Goal: Task Accomplishment & Management: Complete application form

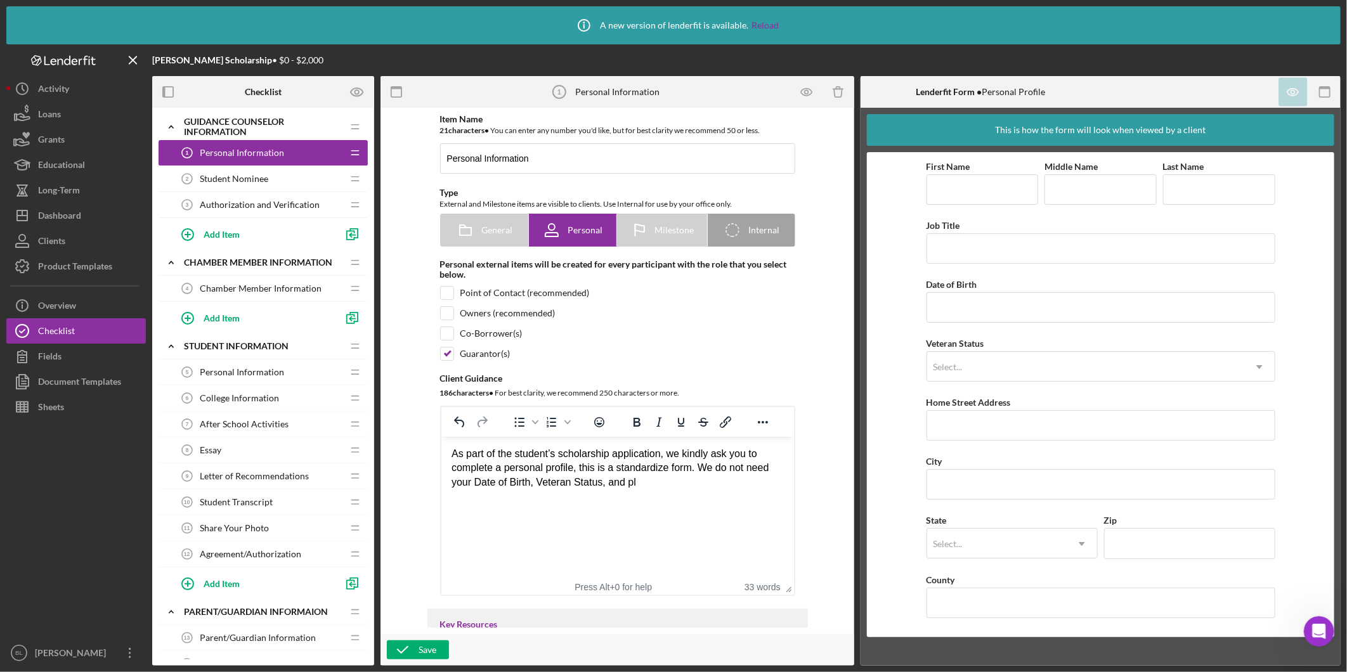
scroll to position [1408, 0]
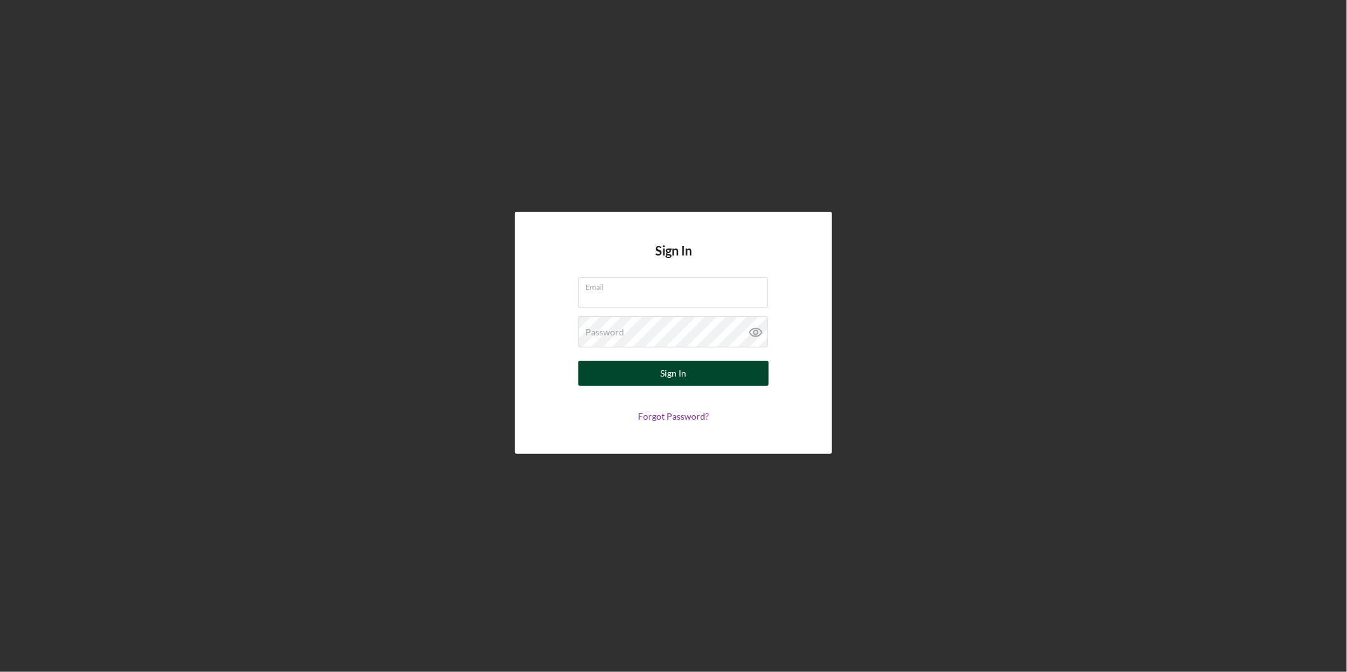
type input "[EMAIL_ADDRESS][DOMAIN_NAME]"
click at [719, 371] on button "Sign In" at bounding box center [674, 373] width 190 height 25
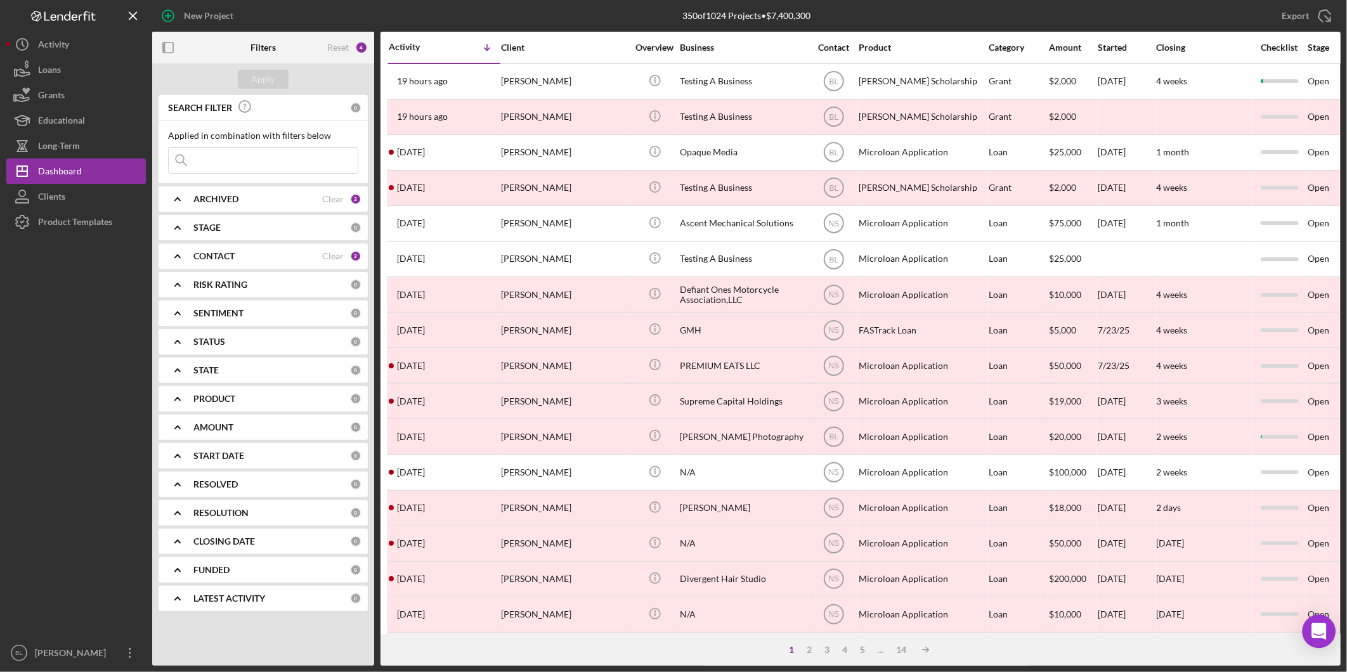
click at [1320, 629] on icon "Open Intercom Messenger" at bounding box center [1319, 632] width 15 height 16
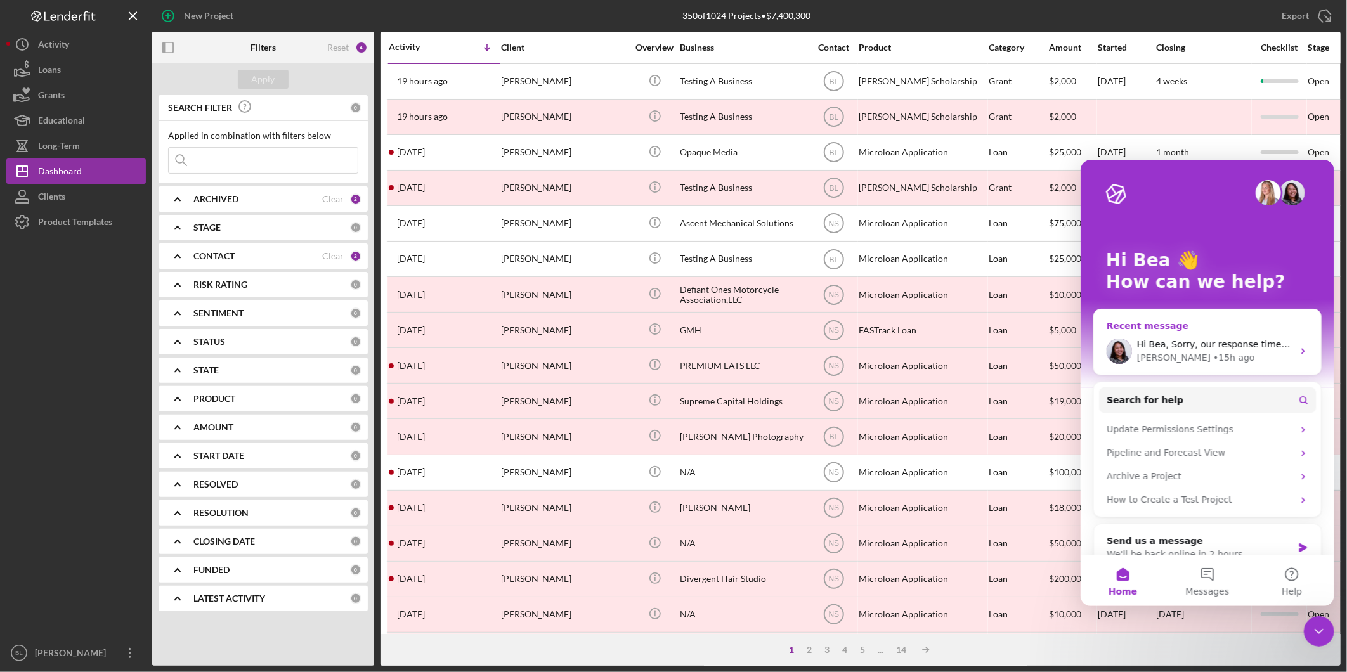
click at [1226, 357] on div "[PERSON_NAME] • 15h ago" at bounding box center [1215, 357] width 156 height 13
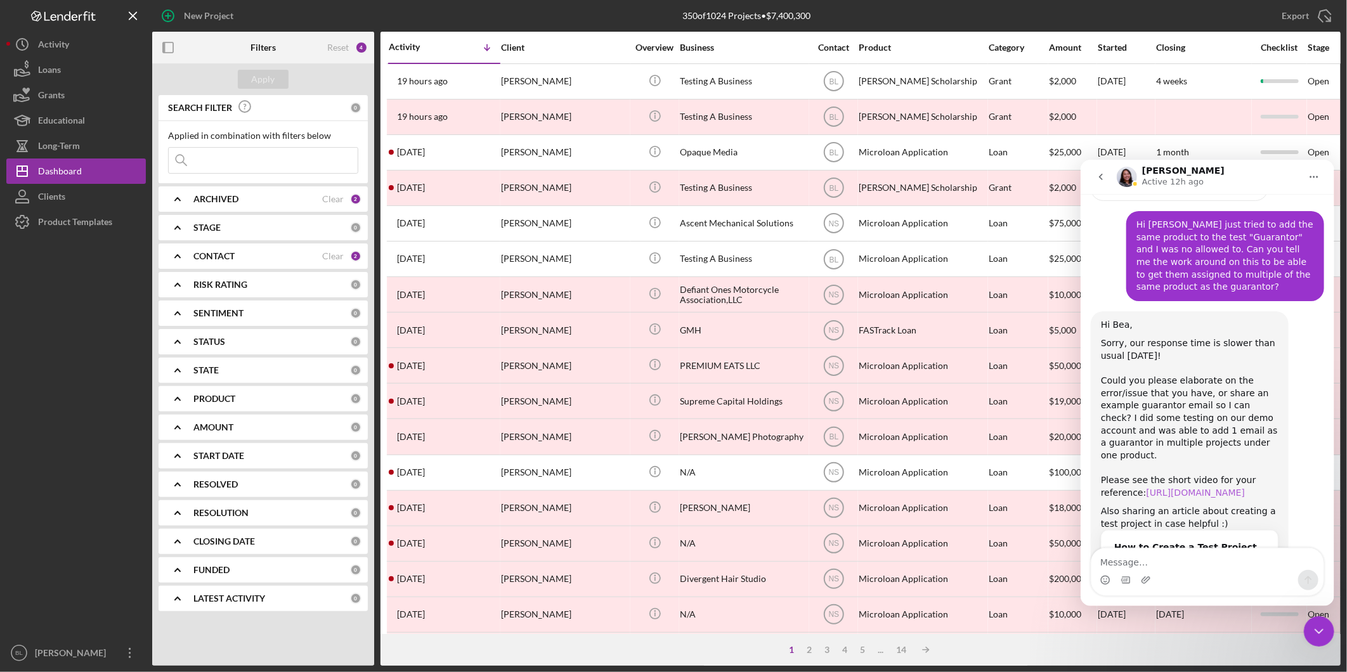
scroll to position [2230, 0]
click at [1180, 488] on link "[URL][DOMAIN_NAME]" at bounding box center [1195, 493] width 99 height 10
click at [1191, 561] on textarea "Message…" at bounding box center [1207, 559] width 232 height 22
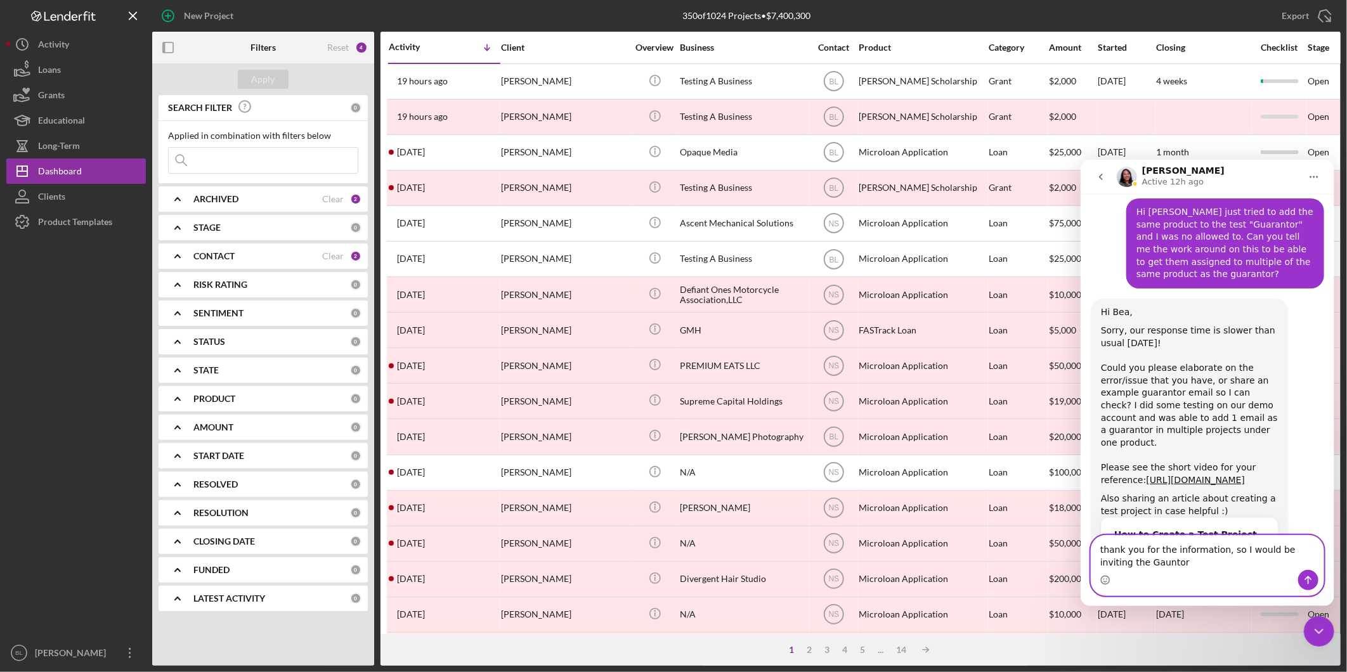
drag, startPoint x: 1141, startPoint y: 566, endPoint x: 1184, endPoint y: 561, distance: 43.5
click at [1184, 561] on textarea "thank you for the information, so I would be inviting the Gauntor" at bounding box center [1207, 552] width 232 height 34
drag, startPoint x: 1134, startPoint y: 563, endPoint x: 1138, endPoint y: 571, distance: 9.1
click at [1134, 563] on textarea "thank you for the information, so I would be inviting the Gauntor" at bounding box center [1207, 552] width 232 height 34
click at [1281, 560] on textarea "thank you for the information, so I would be inviting the Guarantor 1st and to …" at bounding box center [1207, 546] width 232 height 47
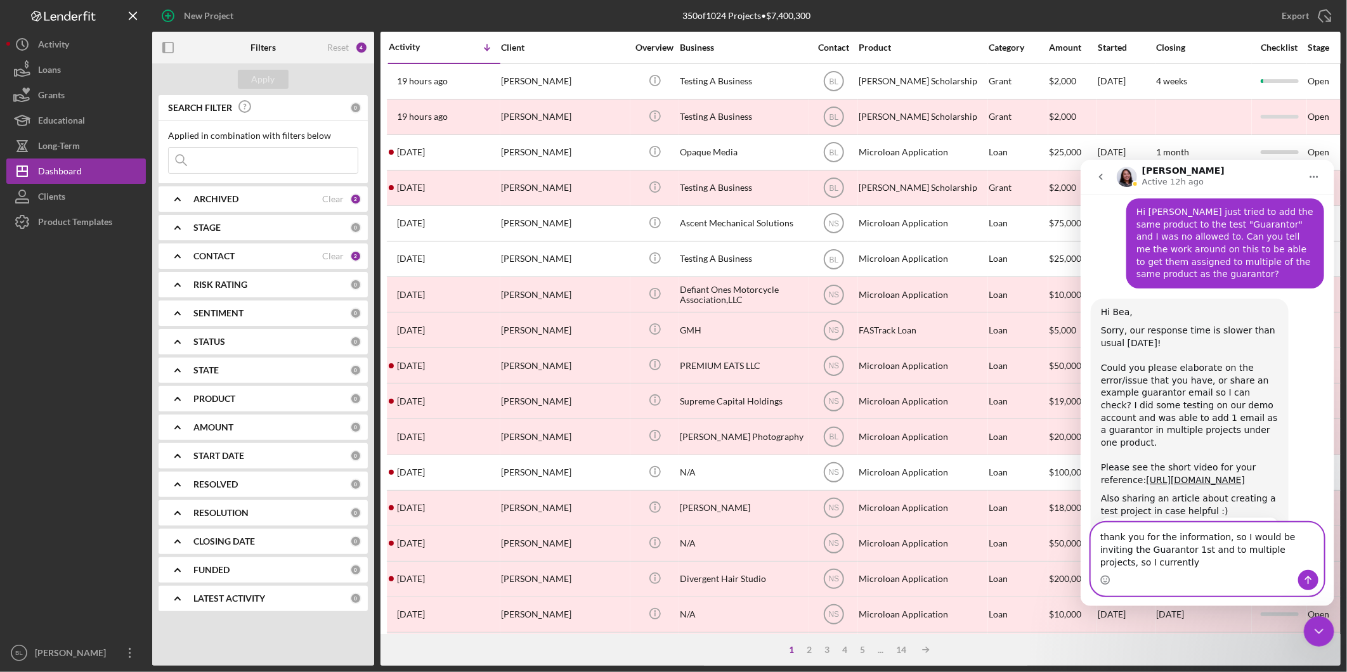
scroll to position [2256, 0]
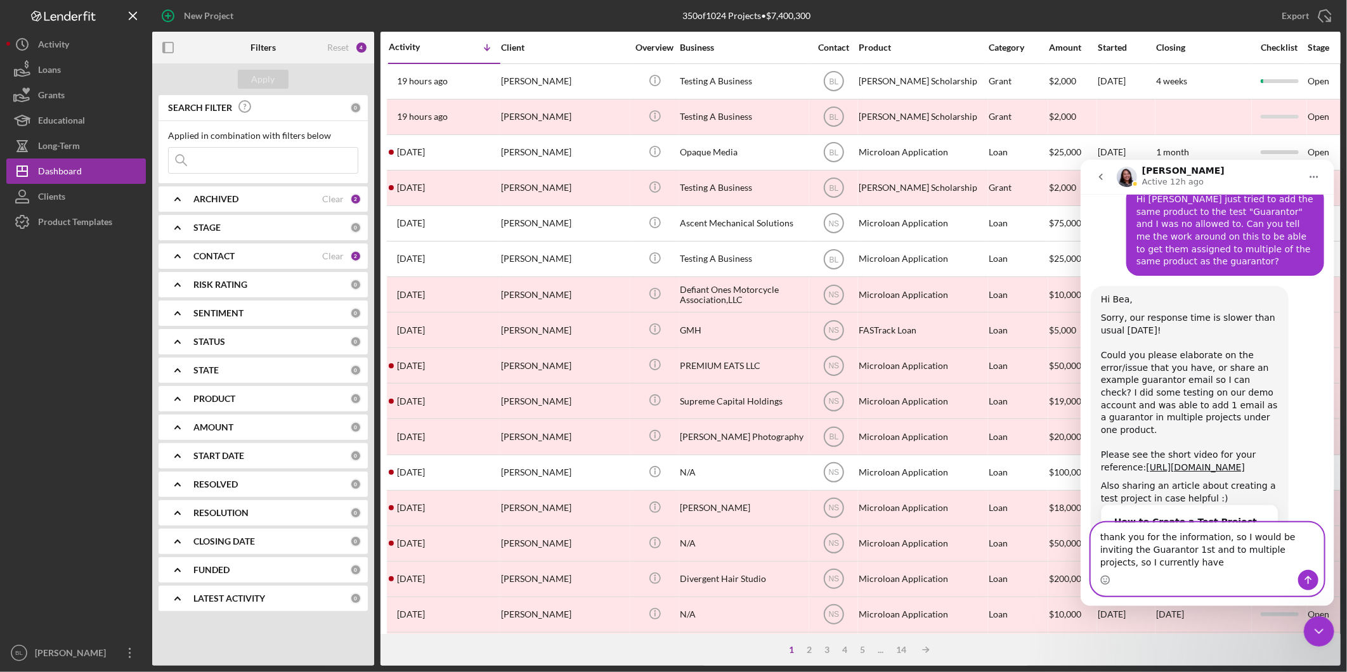
type textarea "thank you for the information, so I would be inviting the Guarantor 1st and to …"
click at [214, 203] on b "ARCHIVED" at bounding box center [215, 199] width 45 height 10
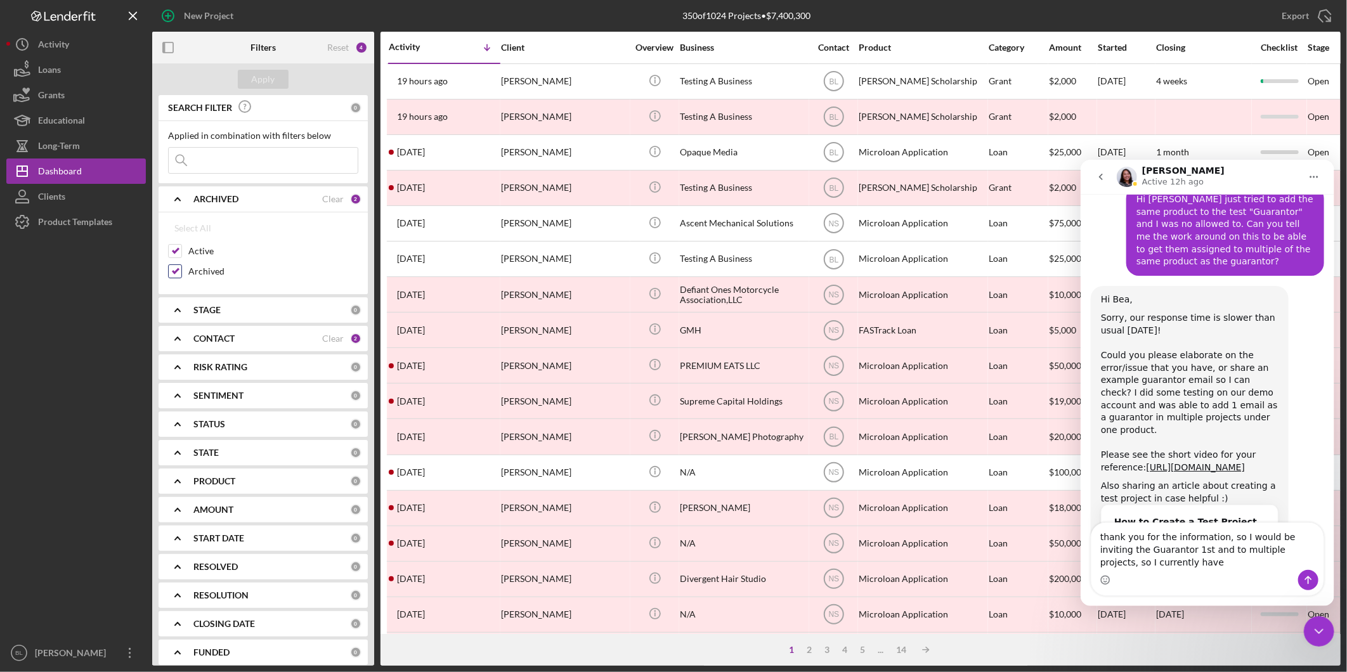
click at [180, 270] on input "Archived" at bounding box center [175, 271] width 13 height 13
checkbox input "false"
click at [259, 79] on div "Apply" at bounding box center [263, 79] width 23 height 19
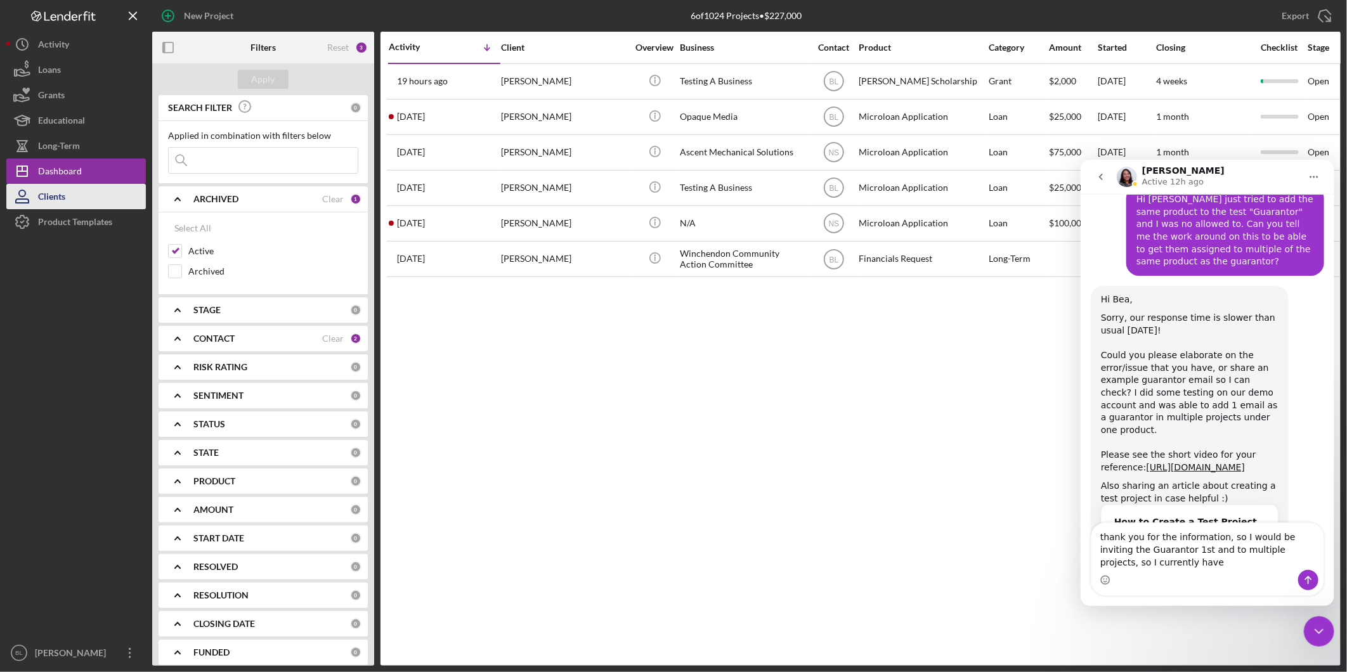
click at [66, 192] on button "Clients" at bounding box center [76, 196] width 140 height 25
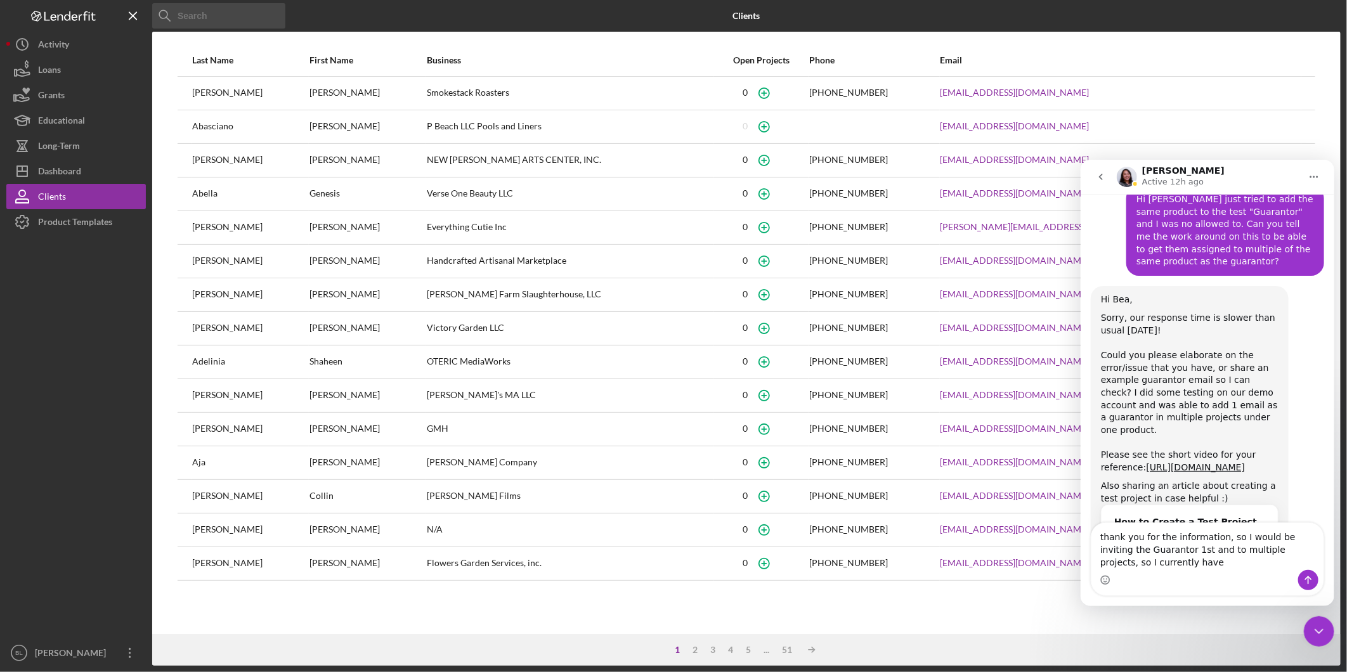
click at [238, 20] on input at bounding box center [218, 15] width 133 height 25
type input "[PERSON_NAME]"
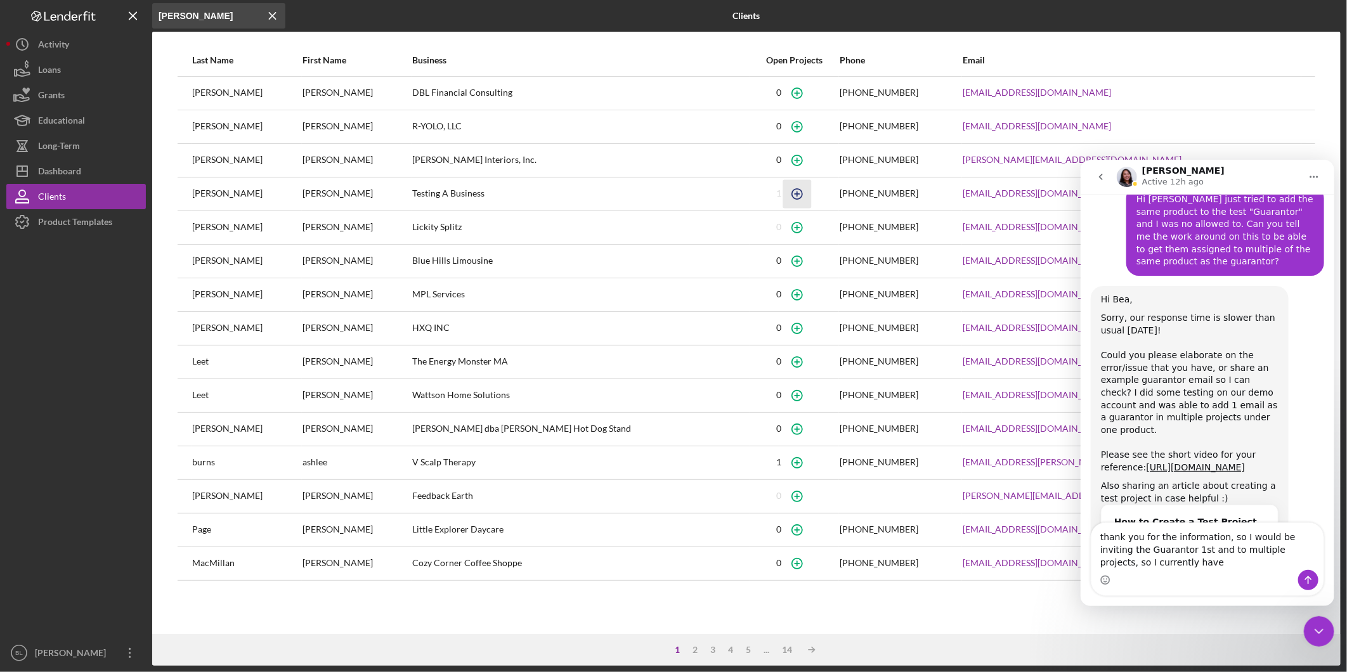
click at [783, 197] on icon "button" at bounding box center [797, 194] width 29 height 29
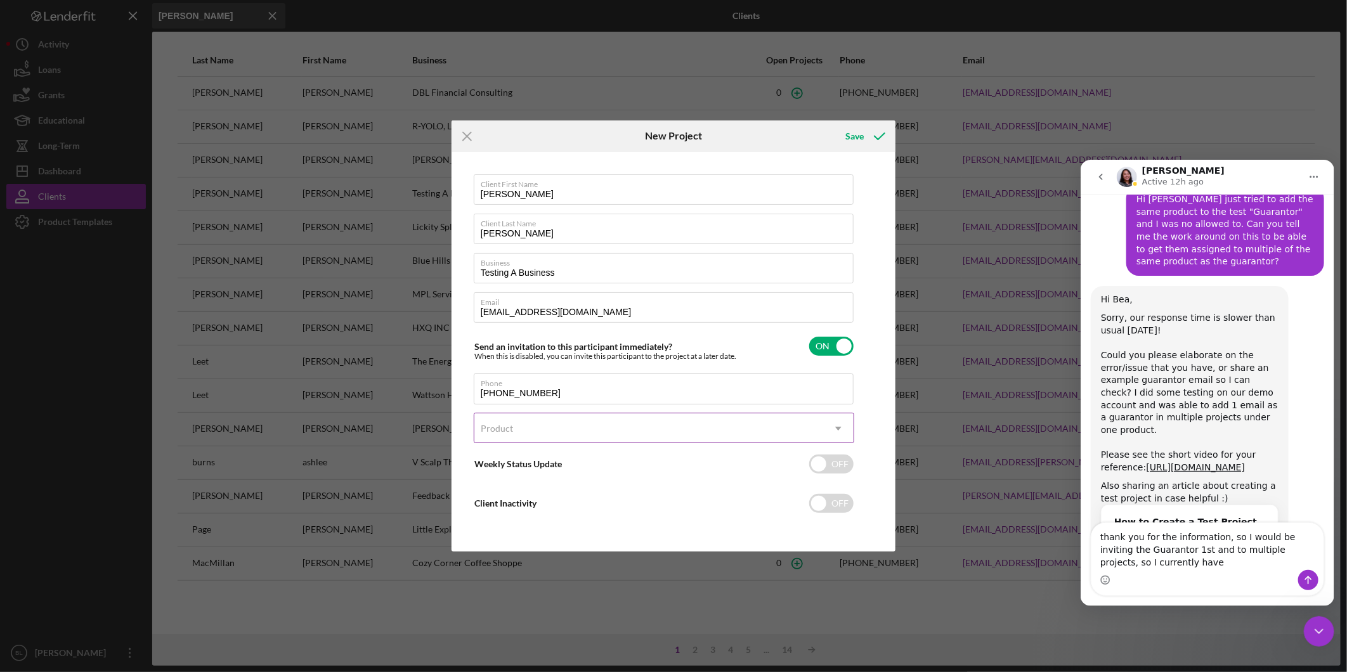
click at [658, 428] on div "Product" at bounding box center [648, 428] width 349 height 29
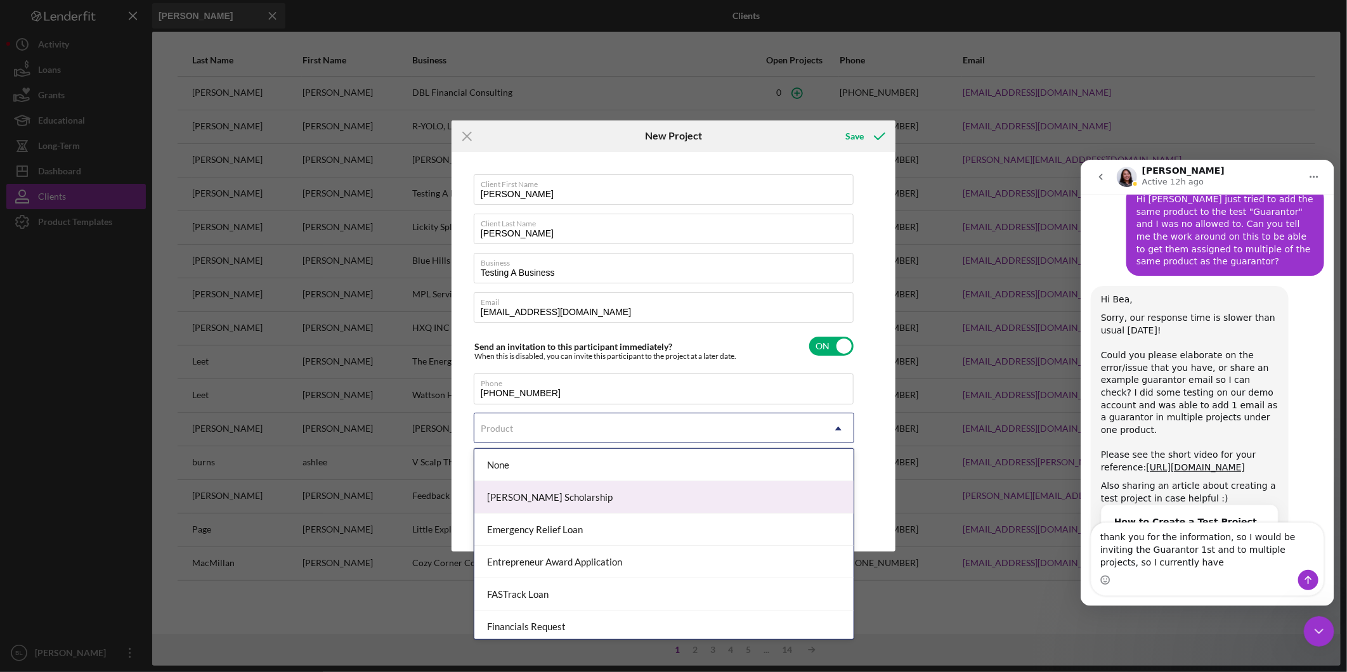
click at [632, 494] on div "[PERSON_NAME] Scholarship" at bounding box center [663, 497] width 379 height 32
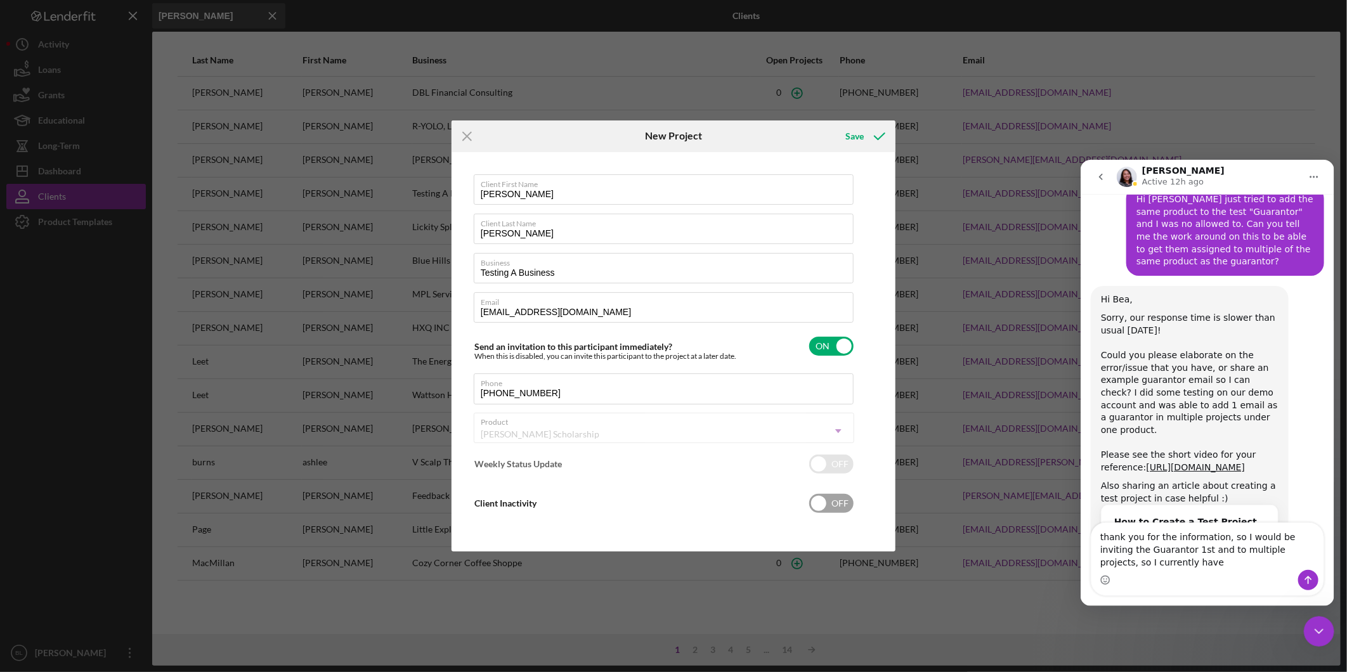
checkbox input "true"
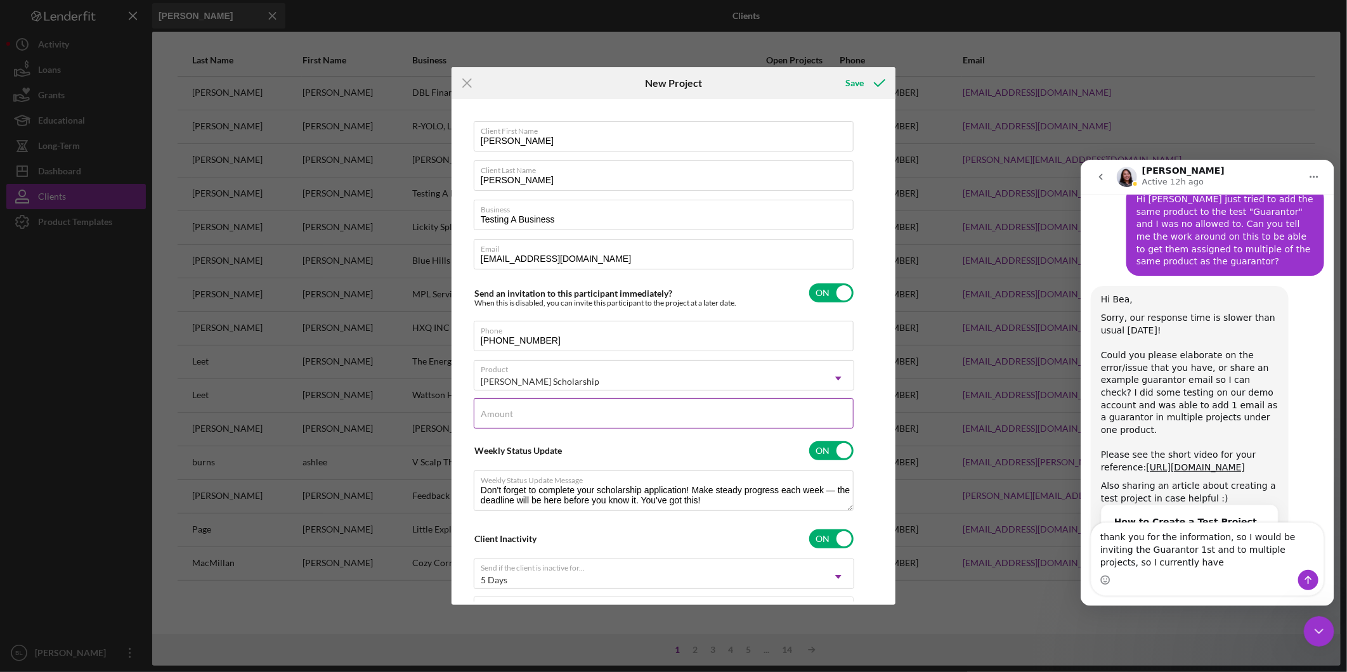
click at [724, 410] on div "Amount" at bounding box center [664, 414] width 381 height 32
type input "$2,000.00"
click at [845, 77] on button "Save" at bounding box center [864, 82] width 63 height 25
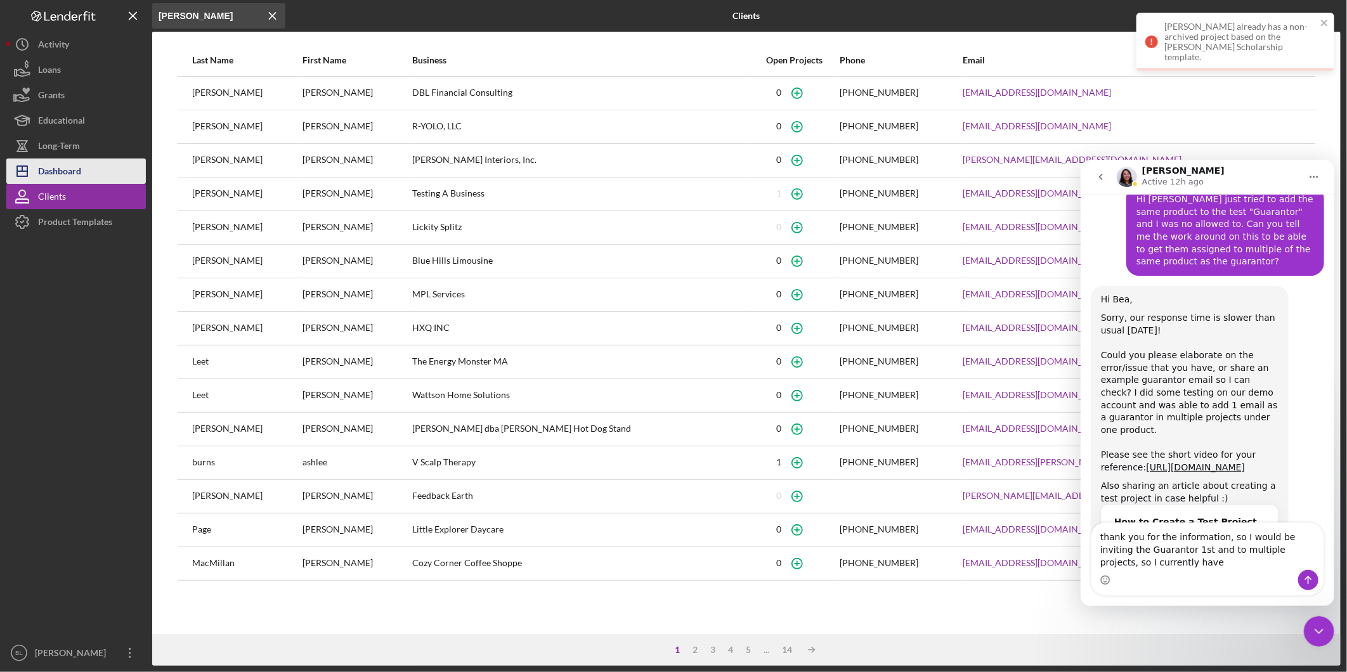
drag, startPoint x: 98, startPoint y: 164, endPoint x: 104, endPoint y: 162, distance: 6.6
click at [98, 164] on button "Icon/Dashboard Dashboard" at bounding box center [76, 171] width 140 height 25
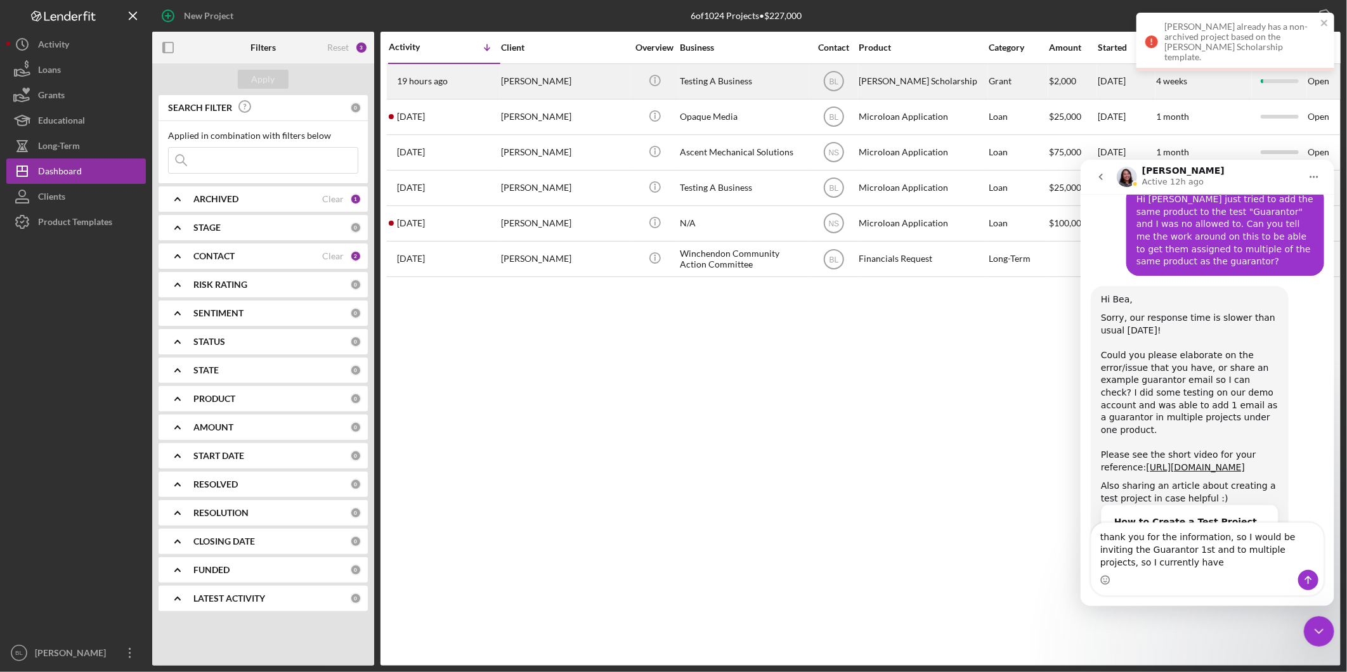
click at [530, 85] on div "[PERSON_NAME]" at bounding box center [564, 82] width 127 height 34
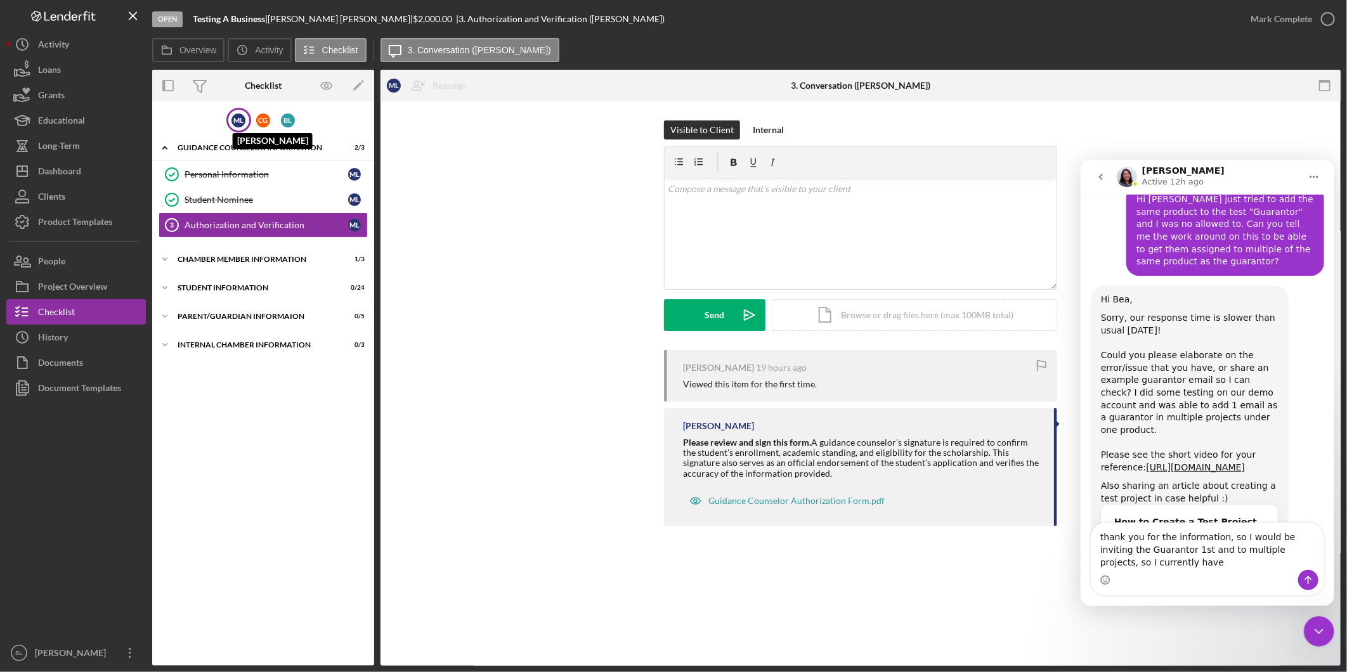
click at [240, 122] on div "M L" at bounding box center [239, 121] width 14 height 14
click at [86, 267] on button "People" at bounding box center [76, 261] width 140 height 25
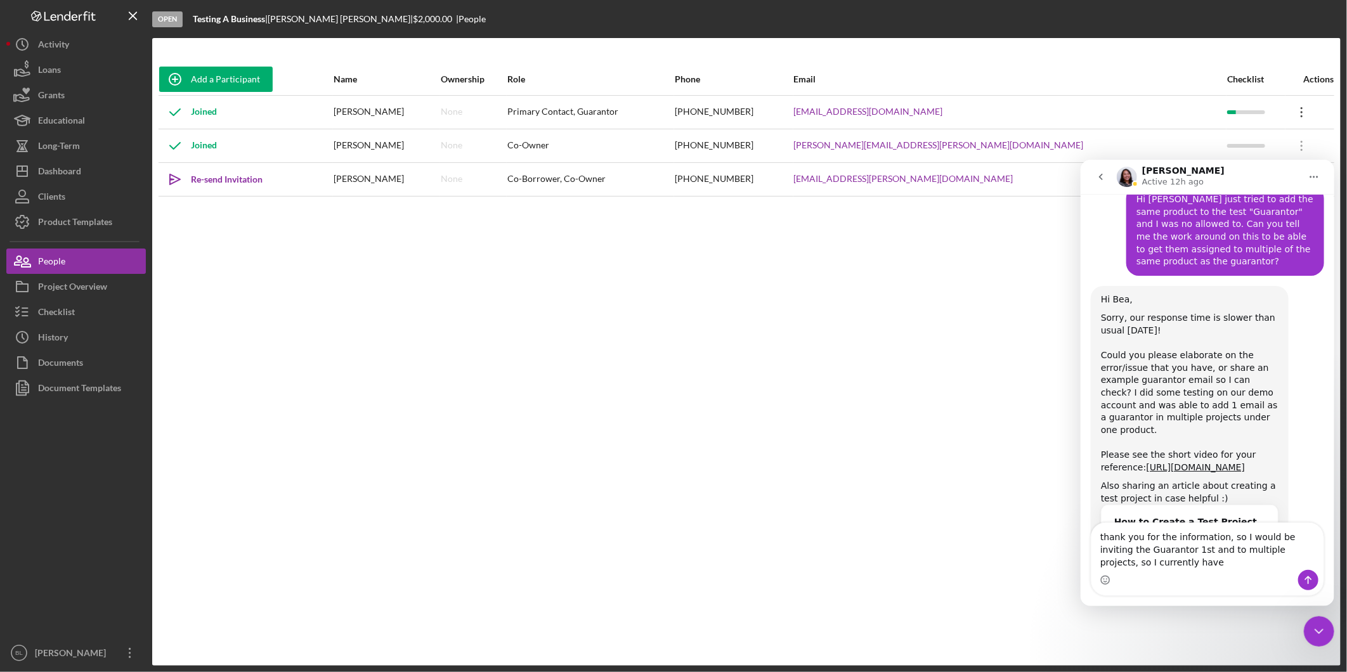
click at [1286, 110] on icon "Icon/Overflow" at bounding box center [1302, 112] width 32 height 32
click at [1288, 110] on icon "Icon/Overflow" at bounding box center [1302, 112] width 32 height 32
click at [1189, 147] on div "Icon/Edit Edit" at bounding box center [1229, 146] width 140 height 26
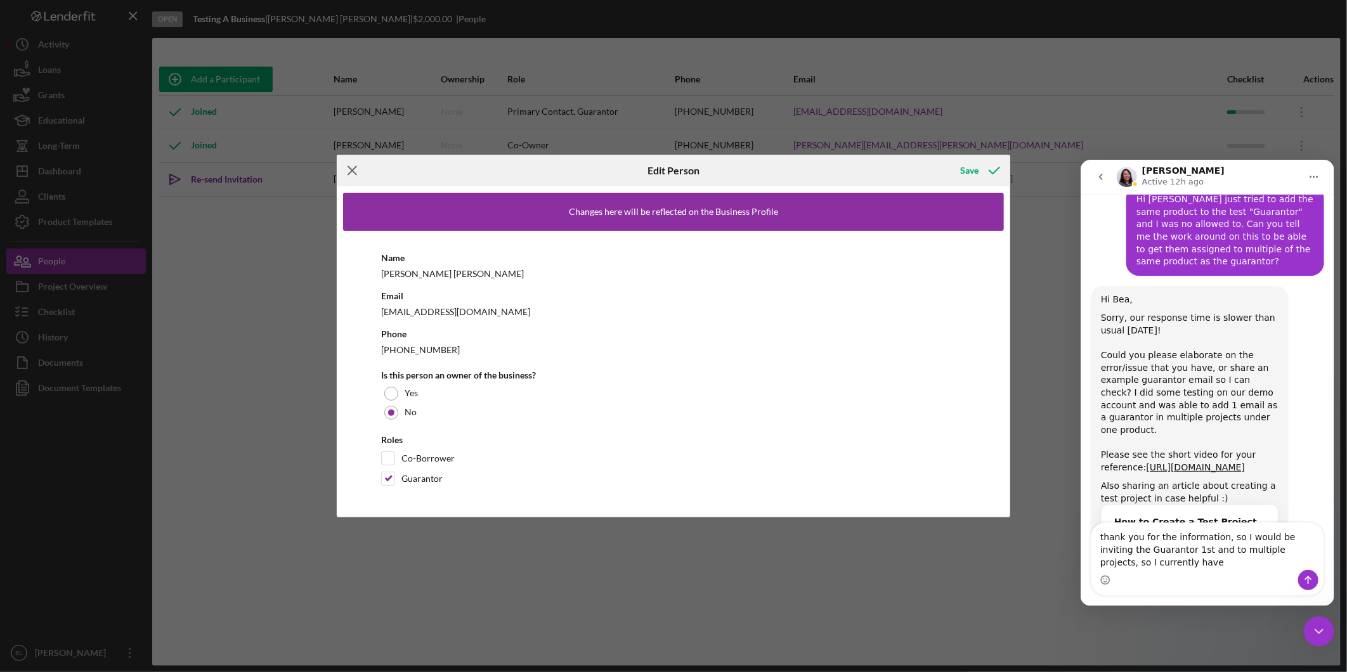
click at [354, 168] on line at bounding box center [352, 171] width 8 height 8
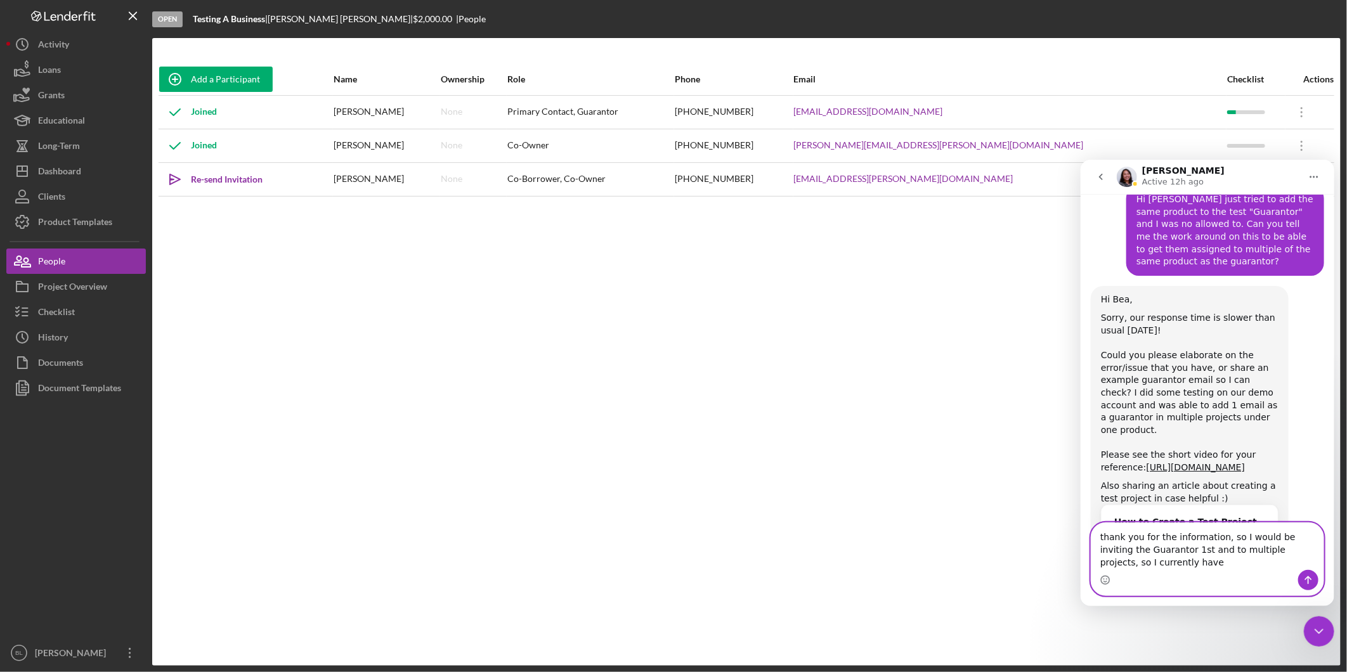
click at [1184, 565] on textarea "thank you for the information, so I would be inviting the Guarantor 1st and to …" at bounding box center [1207, 546] width 232 height 47
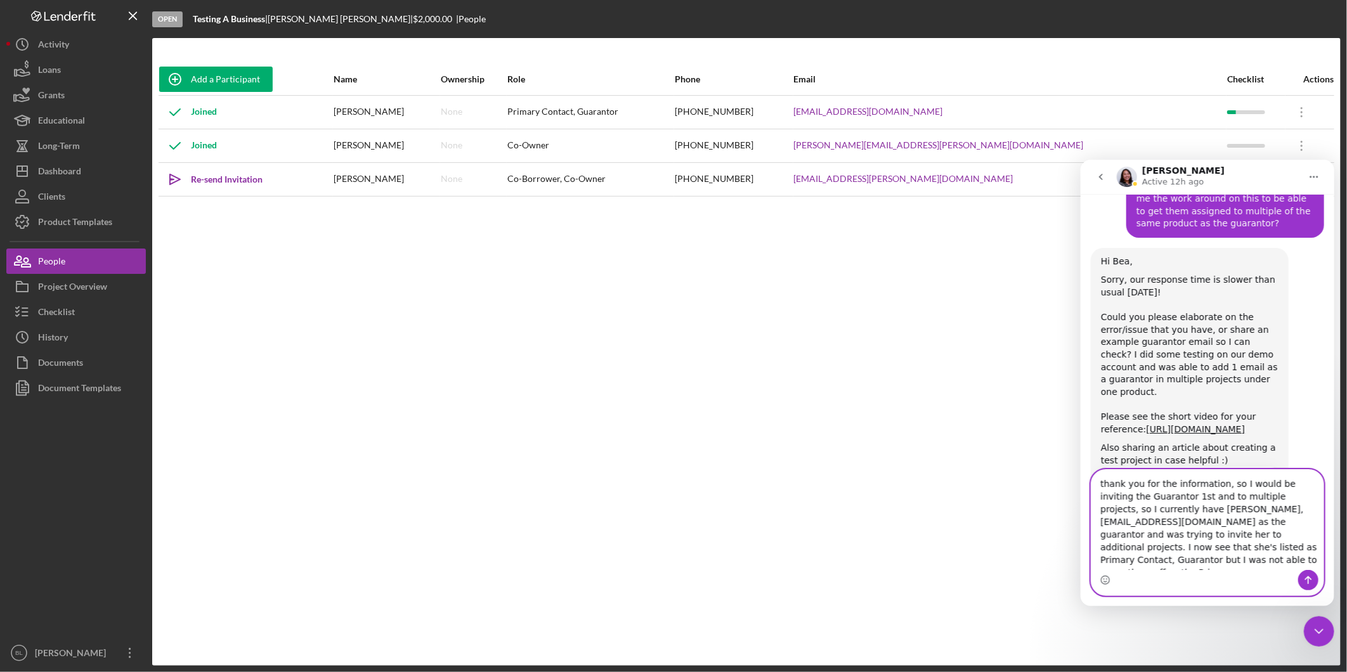
scroll to position [2306, 0]
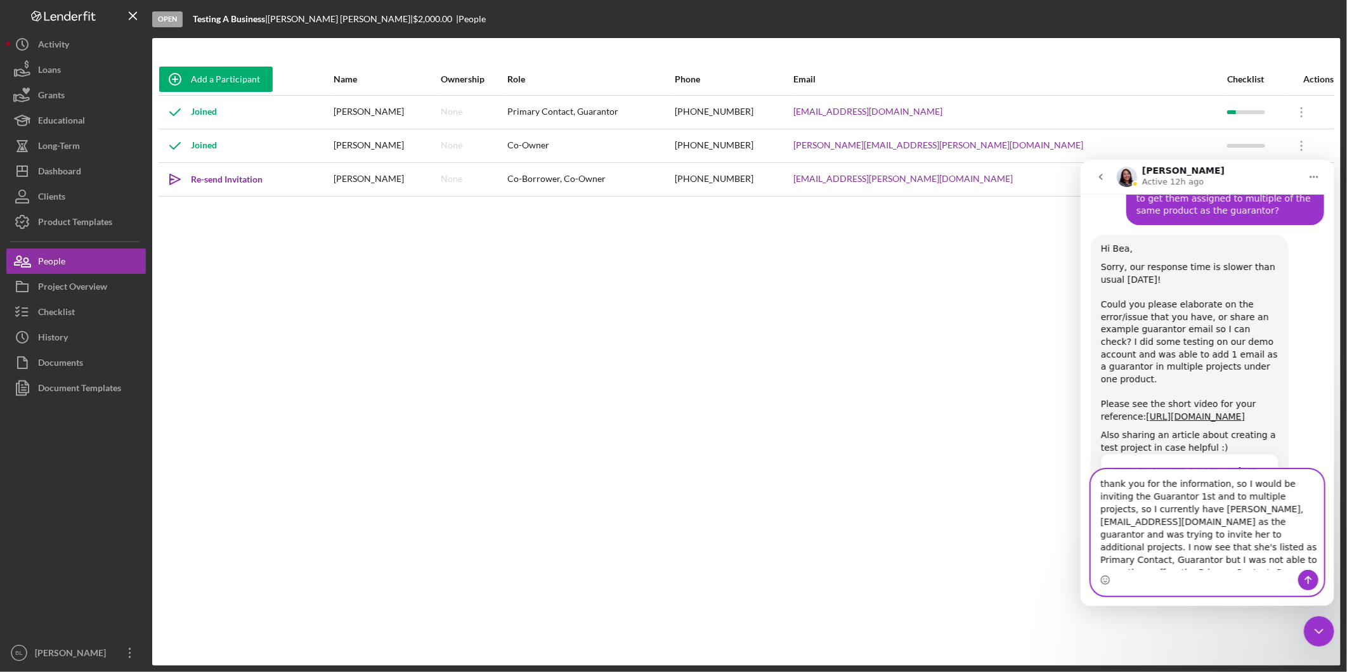
type textarea "thank you for the information, so I would be inviting the Guarantor 1st and to …"
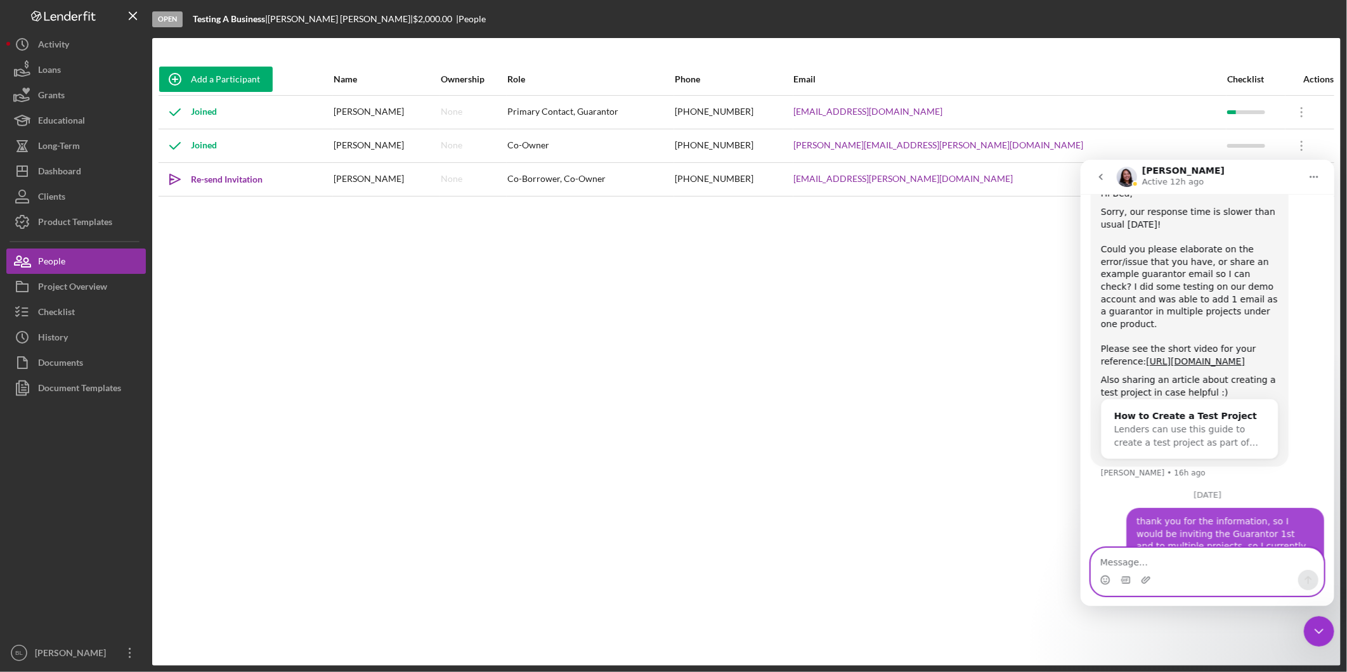
scroll to position [2372, 0]
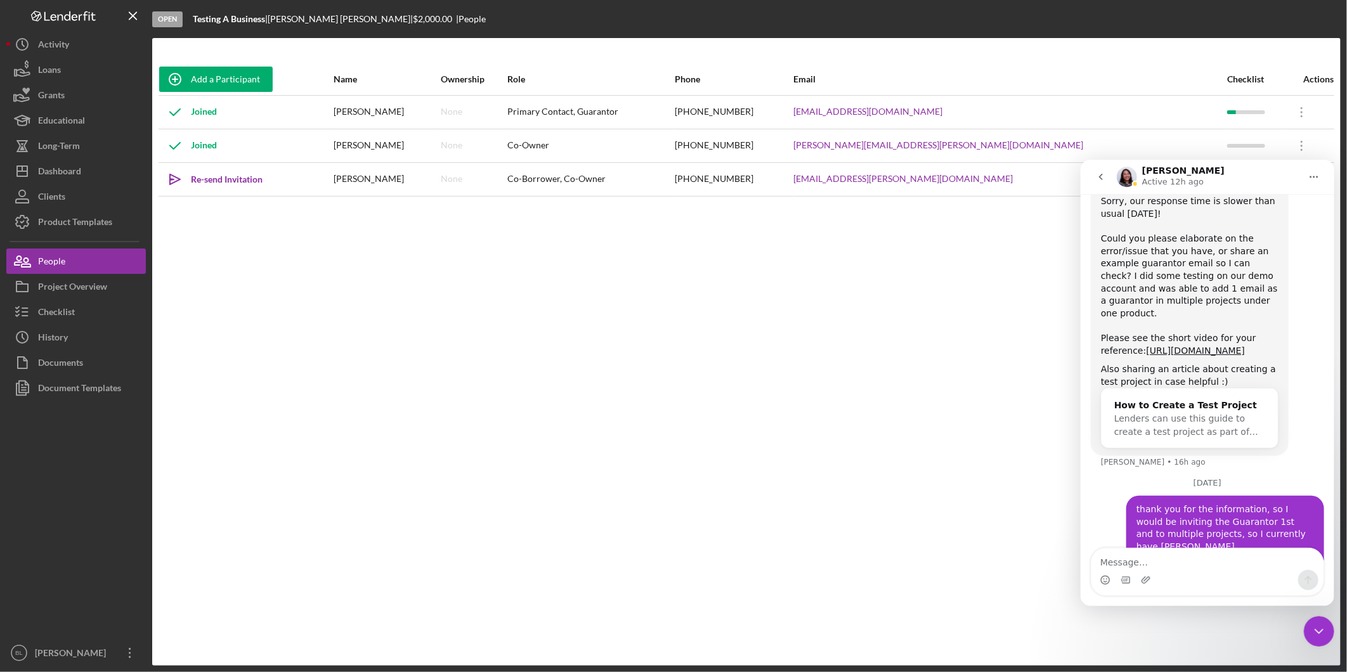
click at [802, 360] on div "Add a Participant Name Ownership Role Phone Email Checklist Actions Joined [PER…" at bounding box center [746, 351] width 1189 height 577
click at [1301, 117] on icon at bounding box center [1302, 112] width 2 height 10
click at [1317, 629] on icon "Close Intercom Messenger" at bounding box center [1318, 631] width 15 height 15
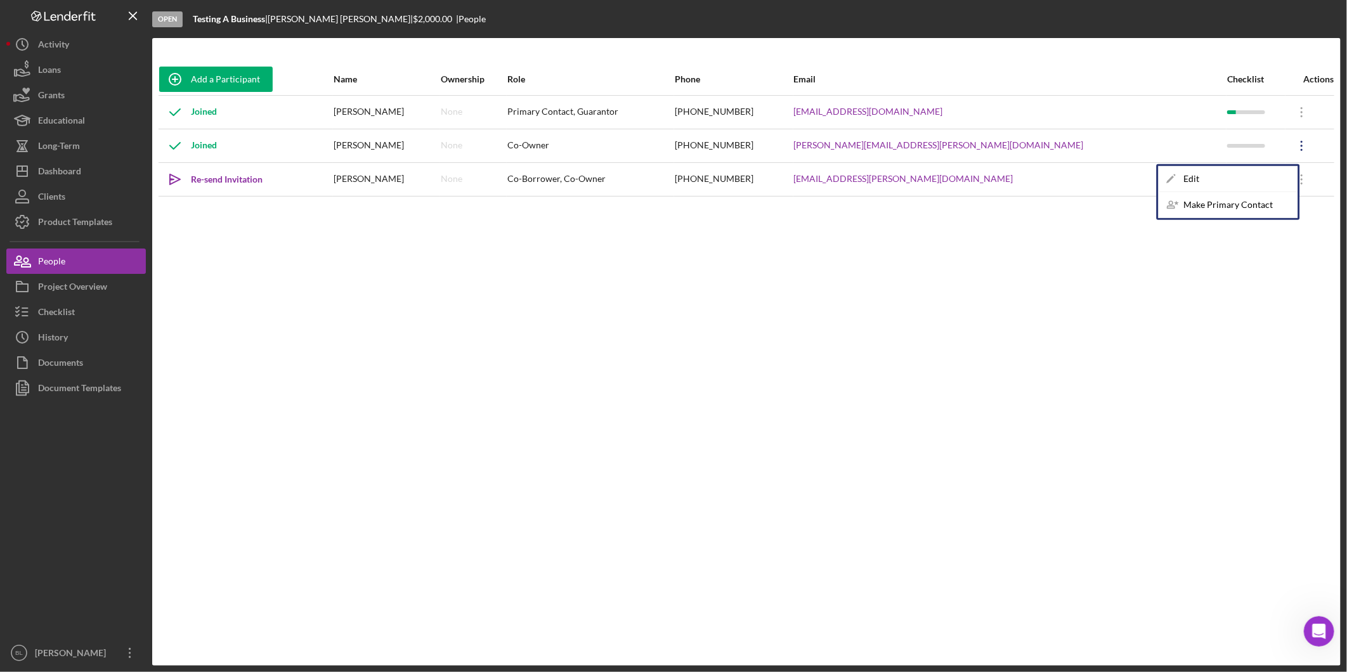
click at [1286, 150] on icon "Icon/Overflow" at bounding box center [1302, 146] width 32 height 32
click at [1286, 151] on icon "Icon/Overflow" at bounding box center [1302, 146] width 32 height 32
click at [1210, 181] on div "Icon/Edit Edit" at bounding box center [1229, 179] width 140 height 26
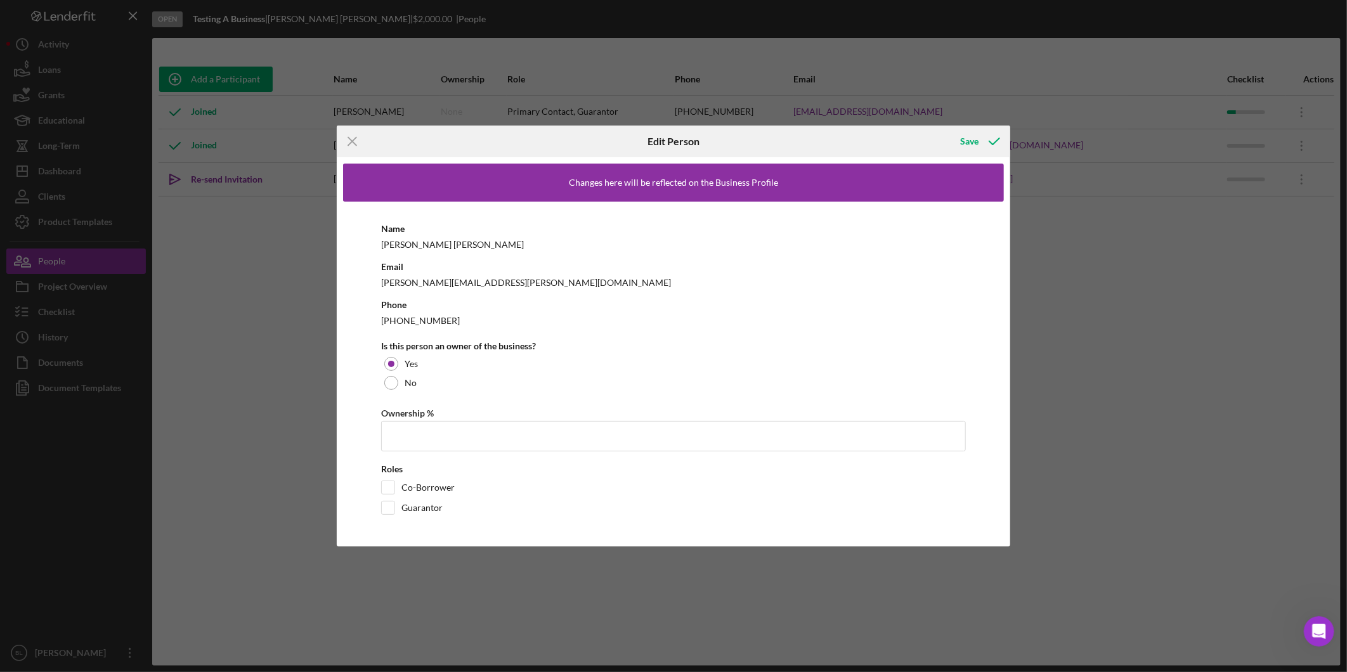
click at [1286, 150] on div "Icon/Menu Close Edit Person Save Changes here will be reflected on the Business…" at bounding box center [673, 336] width 1347 height 672
click at [359, 140] on icon "Icon/Menu Close" at bounding box center [353, 142] width 32 height 32
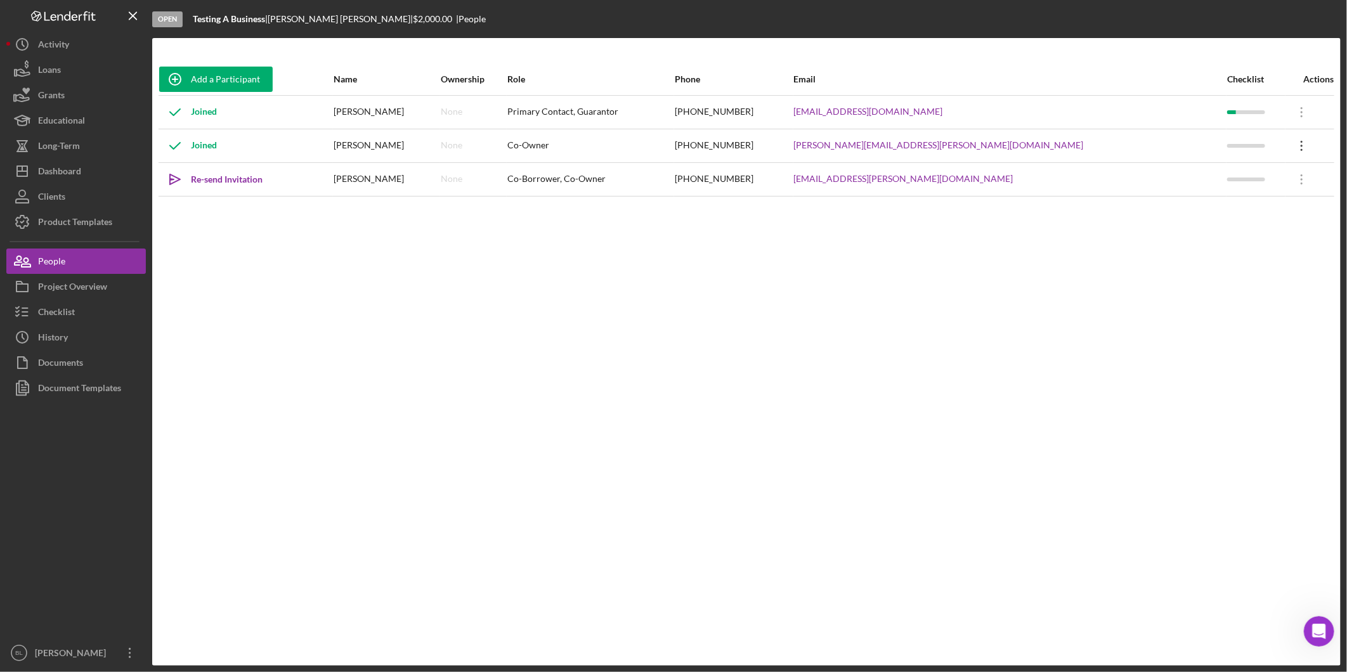
click at [1286, 148] on icon "Icon/Overflow" at bounding box center [1302, 146] width 32 height 32
click at [1219, 208] on div "Make Primary Contact" at bounding box center [1229, 205] width 140 height 26
click at [1312, 625] on icon "Open Intercom Messenger" at bounding box center [1319, 631] width 21 height 21
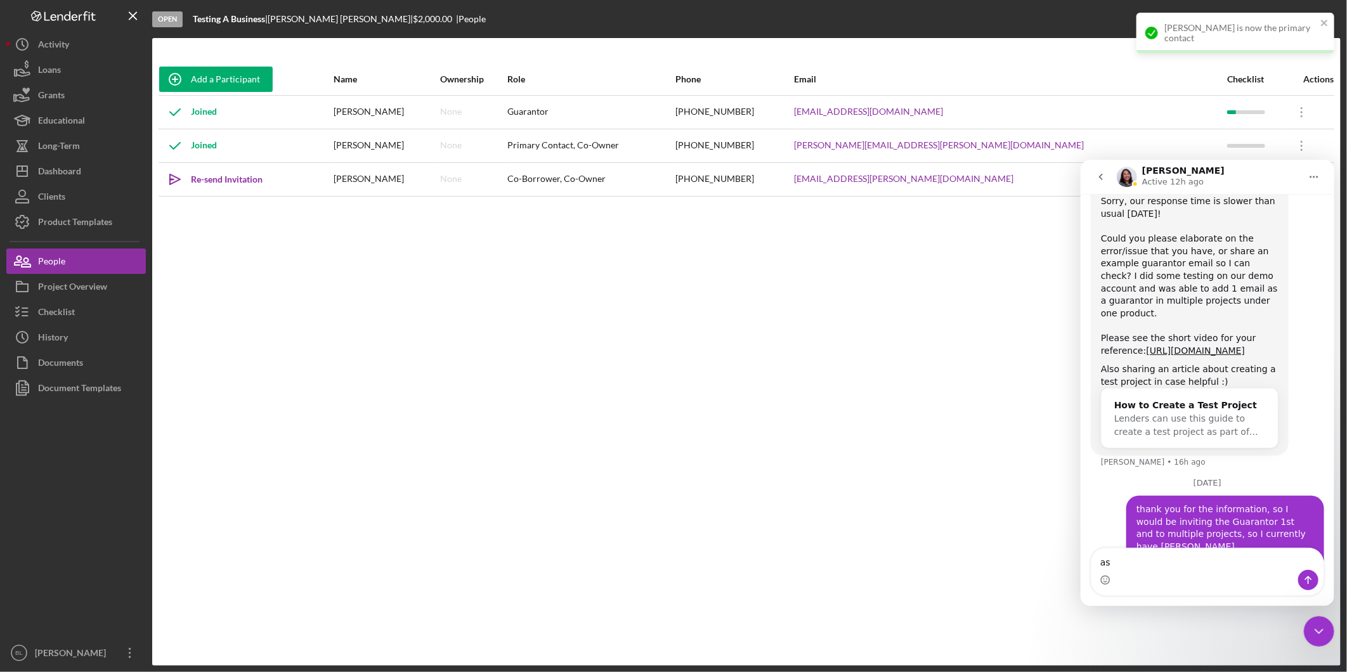
type textarea "a"
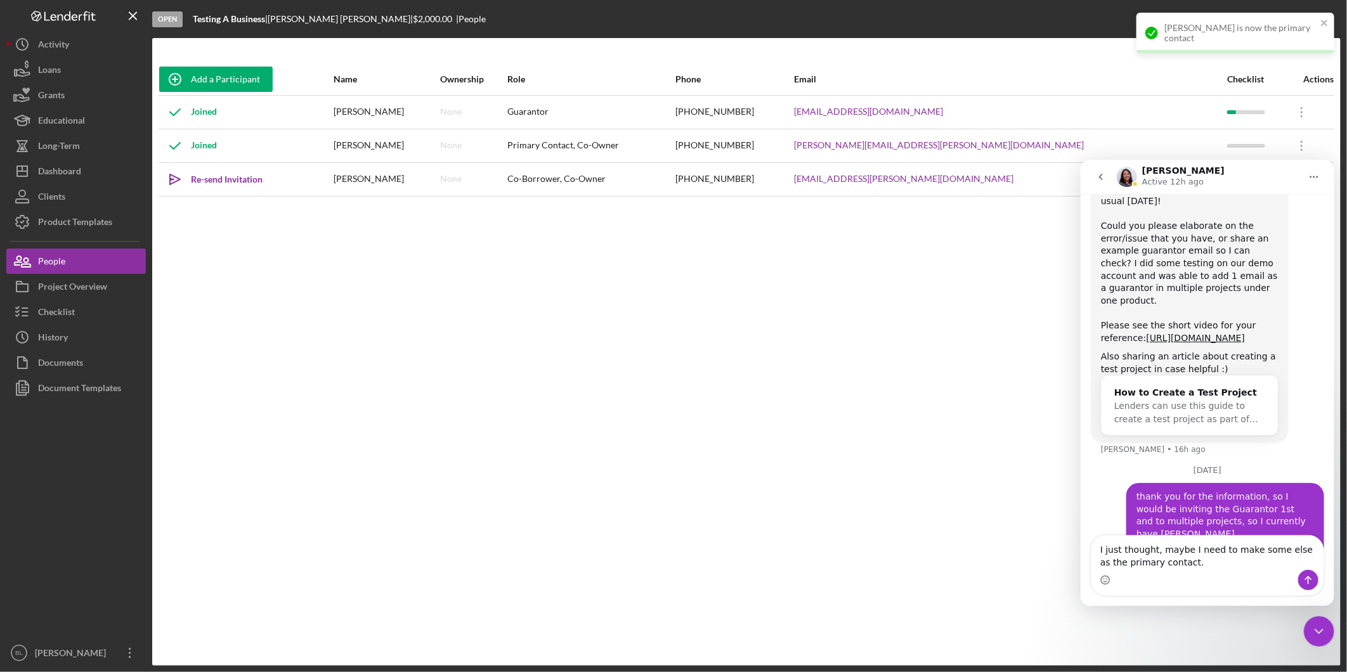
click at [1148, 543] on textarea "I just thought, maybe I need to make some else as the primary contact." at bounding box center [1207, 552] width 232 height 34
click at [1220, 562] on textarea "I just thought about it, maybe I need to make some else as the primary contact." at bounding box center [1207, 552] width 232 height 34
type textarea "I just thought about it, maybe I need to make some else as the primary contact.…"
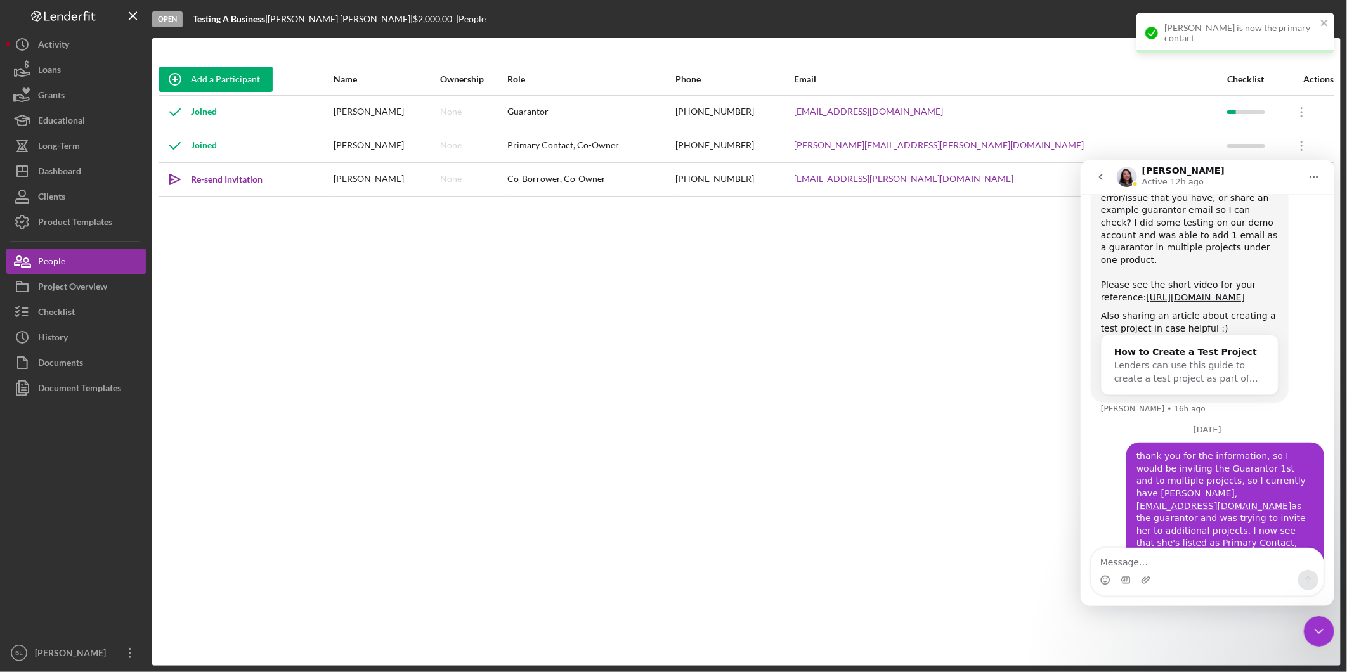
drag, startPoint x: 853, startPoint y: 362, endPoint x: 872, endPoint y: 346, distance: 24.3
click at [858, 360] on div "Add a Participant Name Ownership Role Phone Email Checklist Actions Joined [PER…" at bounding box center [746, 351] width 1189 height 577
drag, startPoint x: 1327, startPoint y: 634, endPoint x: 1323, endPoint y: 625, distance: 9.7
click at [1326, 632] on div "Close Intercom Messenger" at bounding box center [1319, 631] width 30 height 30
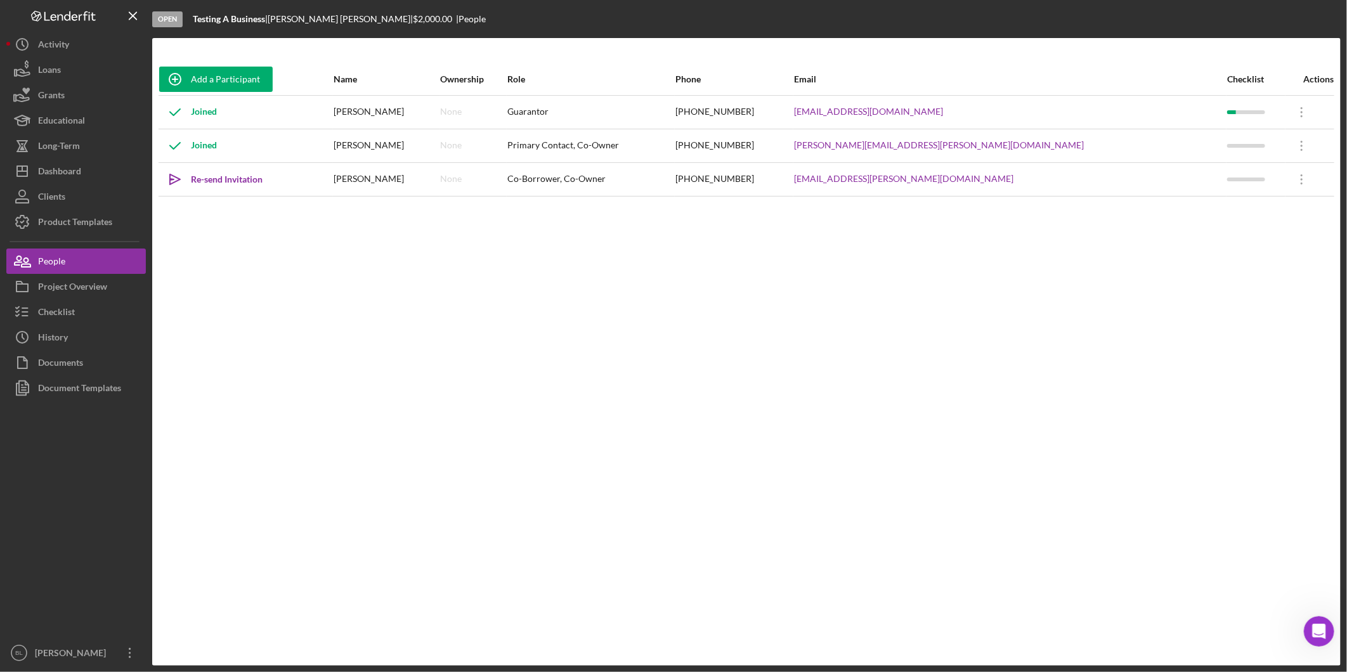
drag, startPoint x: 823, startPoint y: 455, endPoint x: 823, endPoint y: 432, distance: 23.5
click at [829, 461] on div "Add a Participant Name Ownership Role Phone Email Checklist Actions Joined [PER…" at bounding box center [746, 351] width 1189 height 577
drag, startPoint x: 79, startPoint y: 221, endPoint x: 123, endPoint y: 223, distance: 44.5
click at [79, 221] on div "Product Templates" at bounding box center [75, 223] width 74 height 29
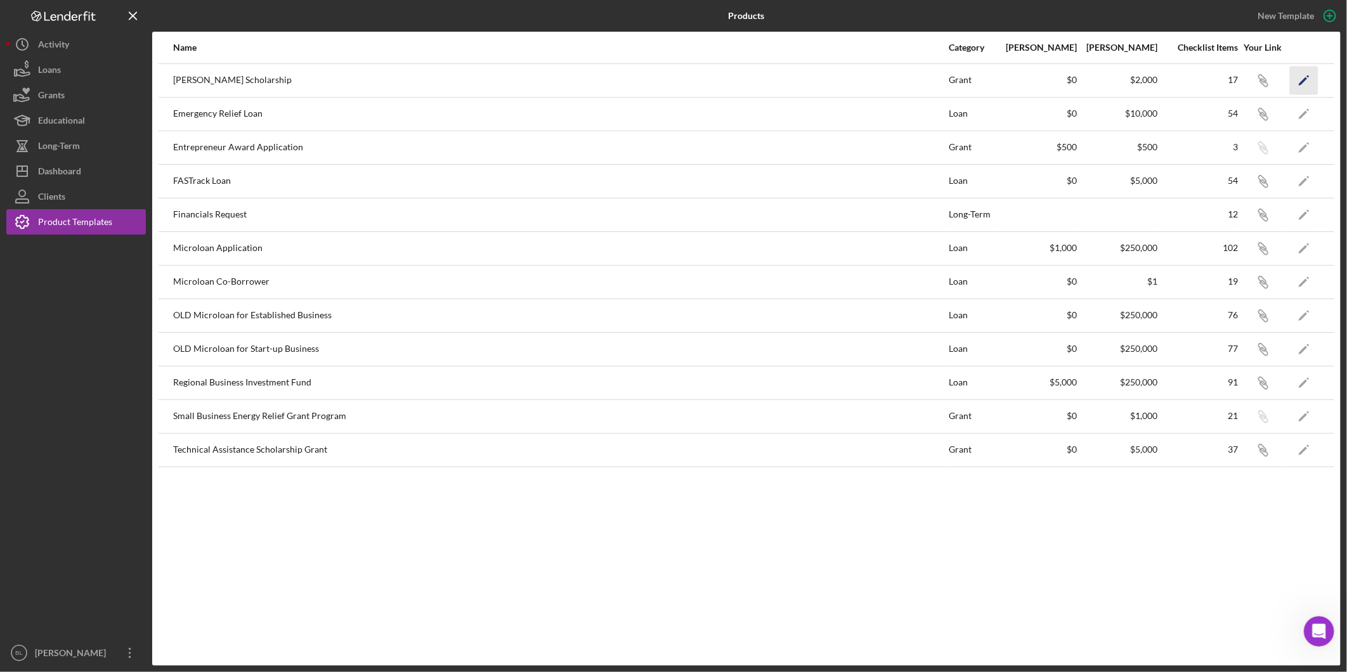
click at [1308, 79] on icon "Icon/Edit" at bounding box center [1304, 80] width 29 height 29
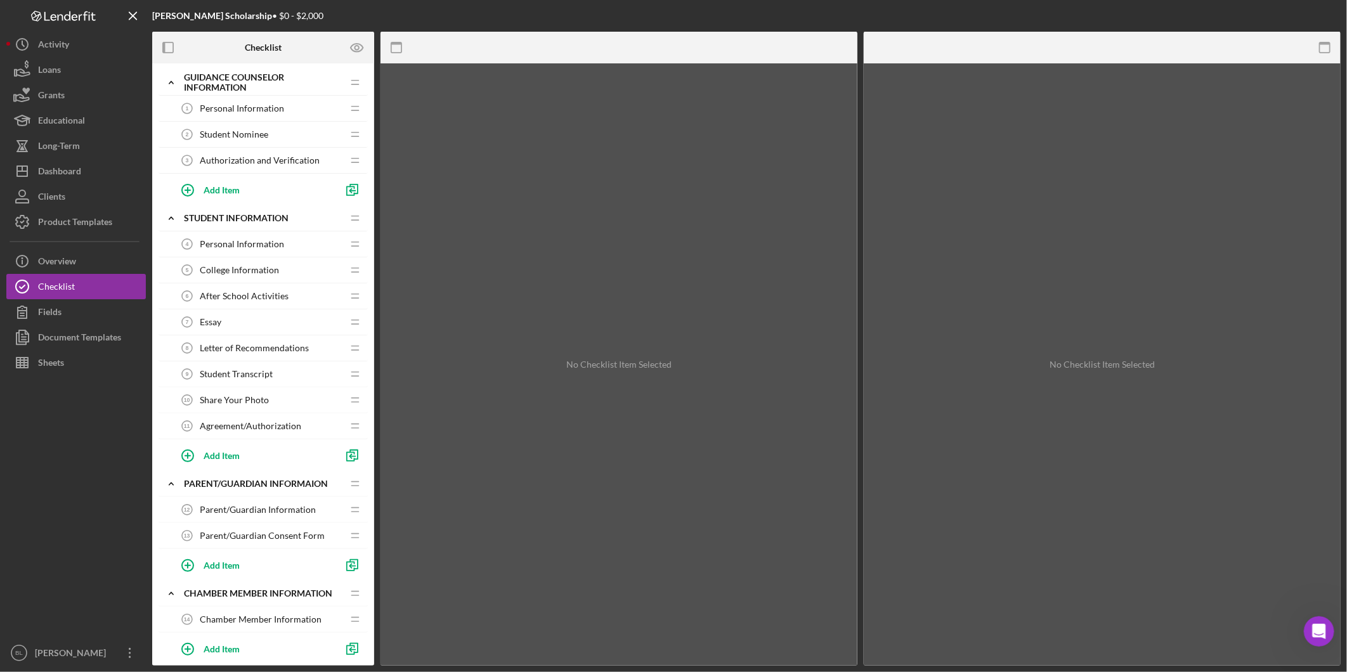
click at [230, 104] on span "Personal Information" at bounding box center [242, 108] width 84 height 10
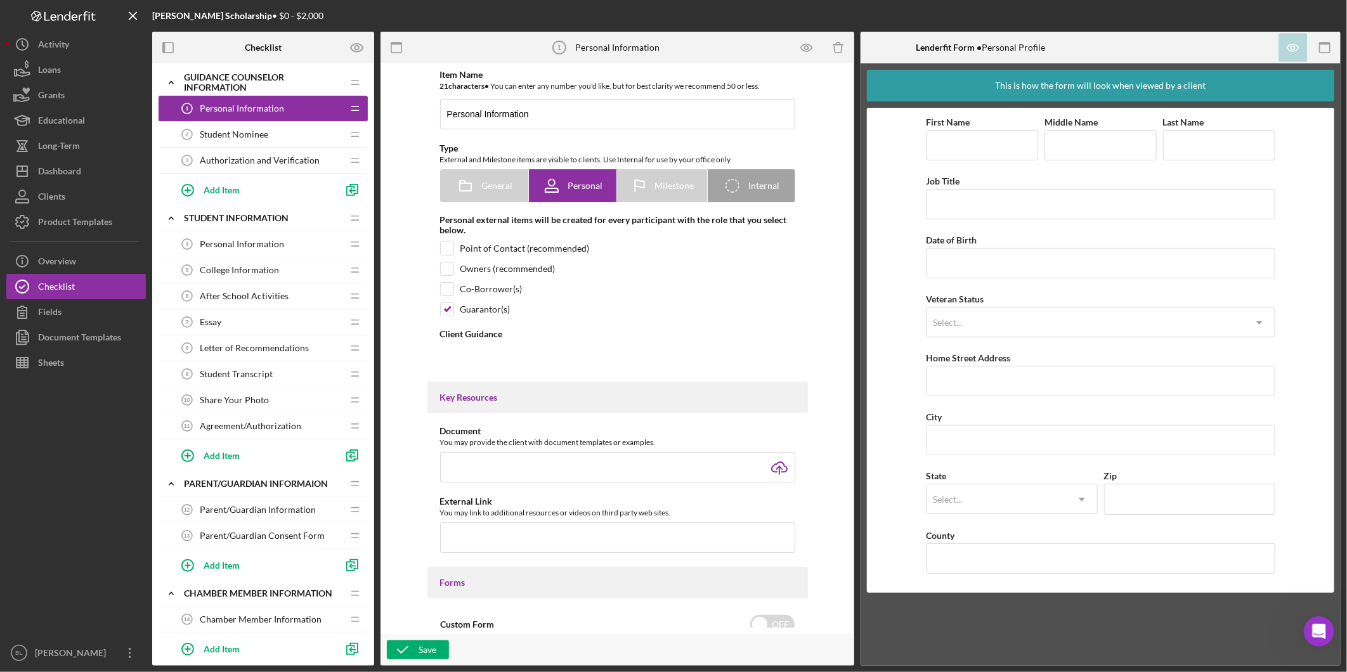
type textarea "<div> <p data-start="106" data-end="452"><strong data-start="106" data-end="215…"
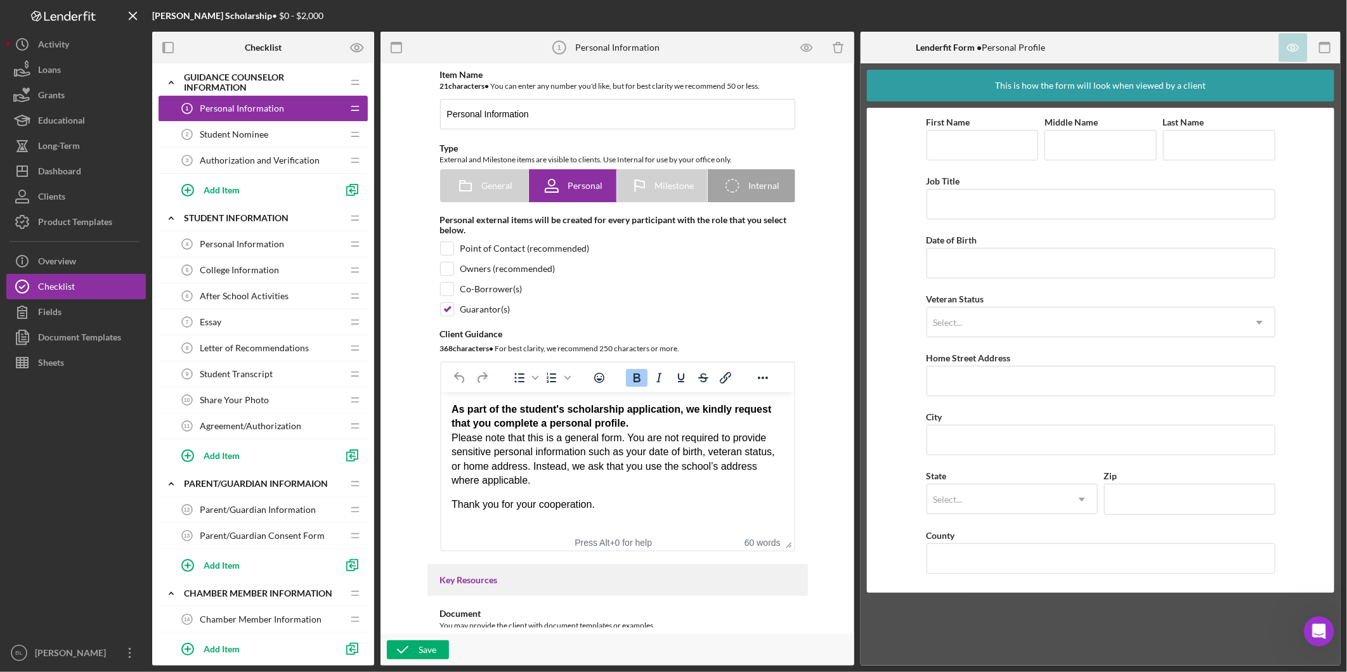
click at [266, 137] on span "Student Nominee" at bounding box center [234, 134] width 69 height 10
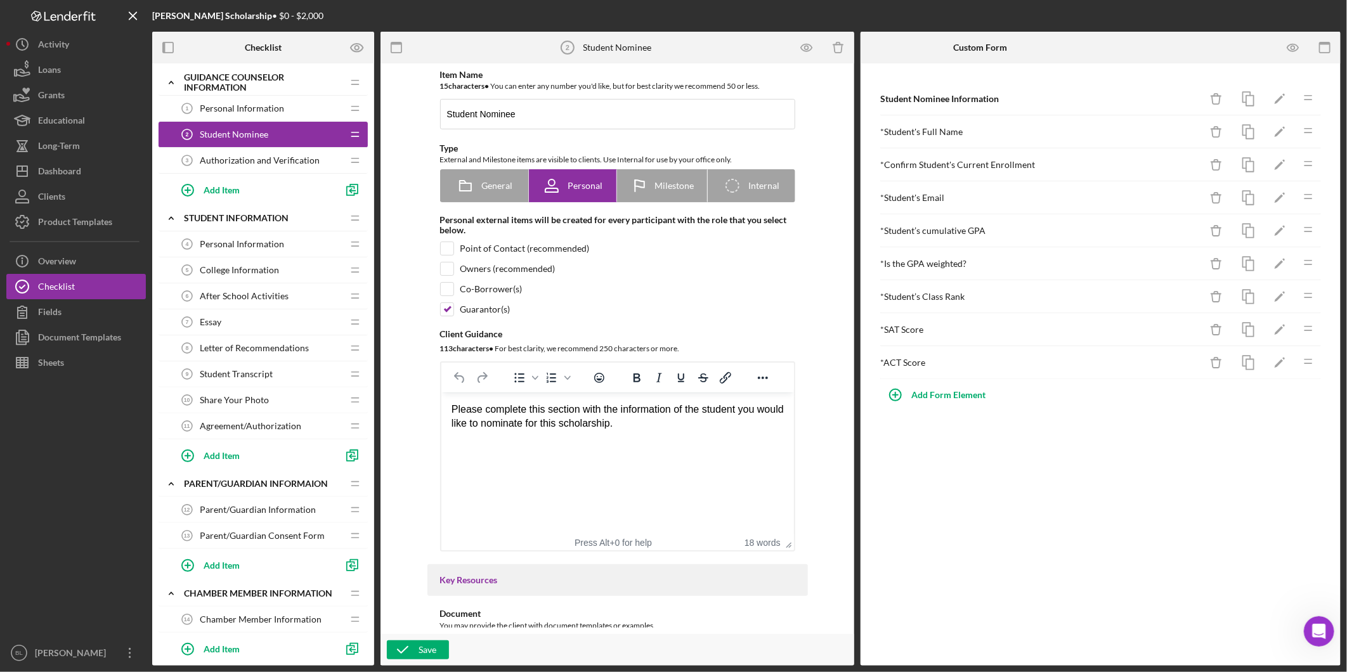
click at [672, 421] on div "Please complete this section with the information of the student you would like…" at bounding box center [617, 417] width 332 height 29
drag, startPoint x: 648, startPoint y: 427, endPoint x: 441, endPoint y: 406, distance: 207.2
click at [441, 406] on html "Please complete this section with the information of the student you would like…" at bounding box center [617, 417] width 353 height 49
copy div "Please complete this section with the information of the student you would like…"
drag, startPoint x: 546, startPoint y: 453, endPoint x: 570, endPoint y: 448, distance: 24.5
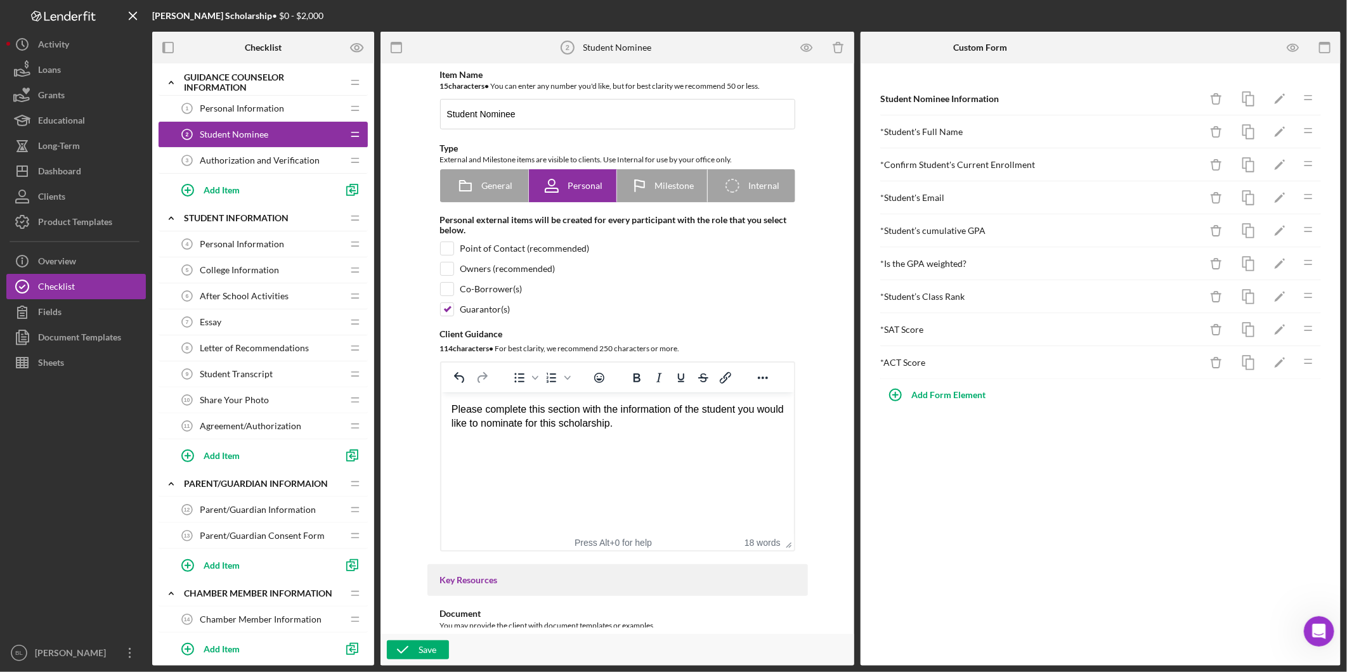
click at [547, 441] on html "Please complete this section with the information of the student you would like…" at bounding box center [617, 417] width 353 height 49
click at [659, 423] on div "Please complete this section with the information of the student you would like…" at bounding box center [617, 417] width 332 height 29
drag, startPoint x: 659, startPoint y: 423, endPoint x: 455, endPoint y: 414, distance: 203.8
click at [455, 414] on div "Please complete this section with the information of the student you would like…" at bounding box center [617, 417] width 332 height 29
drag, startPoint x: 449, startPoint y: 407, endPoint x: 539, endPoint y: 407, distance: 90.1
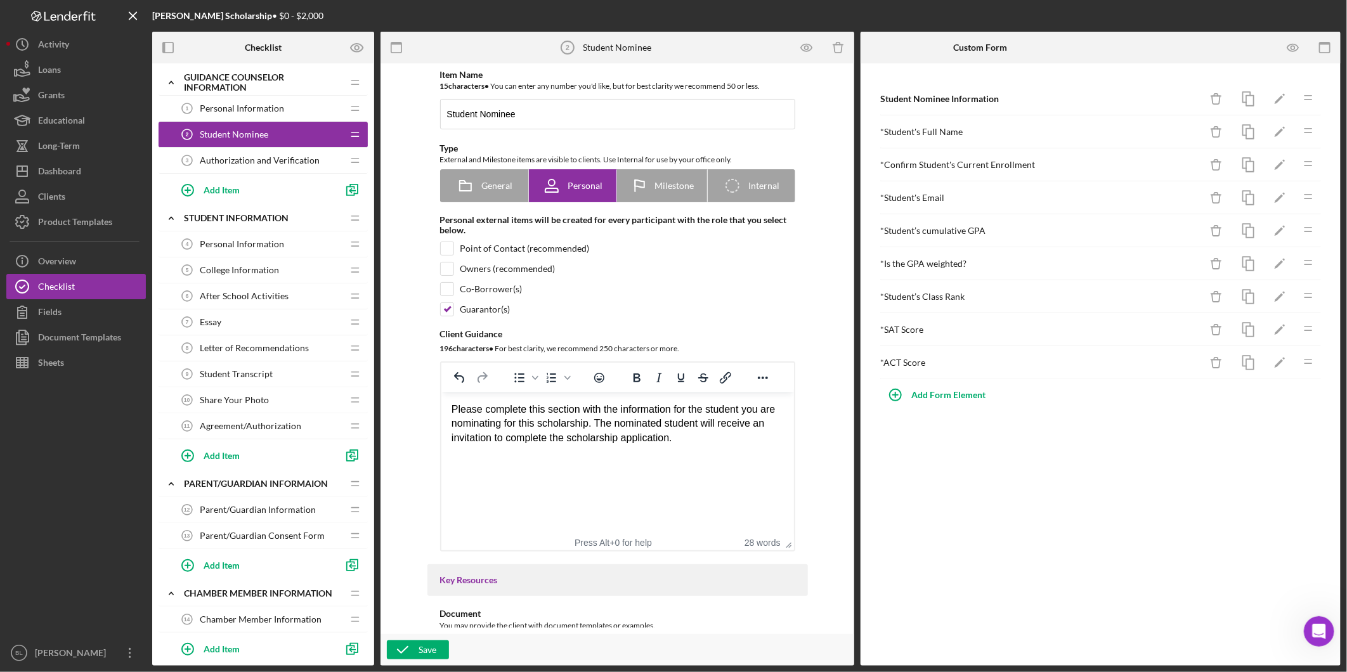
click at [539, 407] on html "Please complete this section with the information for the student you are nomin…" at bounding box center [617, 424] width 353 height 63
click at [720, 455] on html "Please complete this section with the information for the student you are nomin…" at bounding box center [617, 424] width 353 height 63
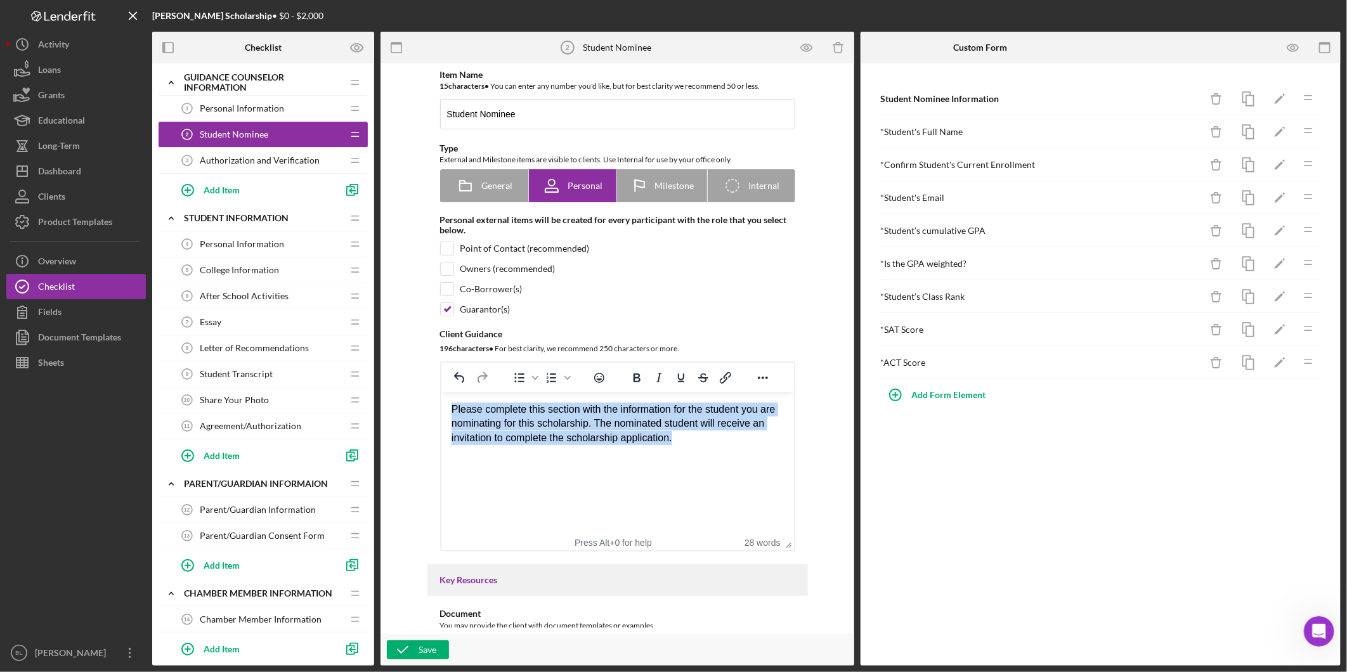
drag, startPoint x: 453, startPoint y: 412, endPoint x: 734, endPoint y: 431, distance: 281.7
click at [734, 431] on div "Please complete this section with the information for the student you are nomin…" at bounding box center [617, 424] width 332 height 43
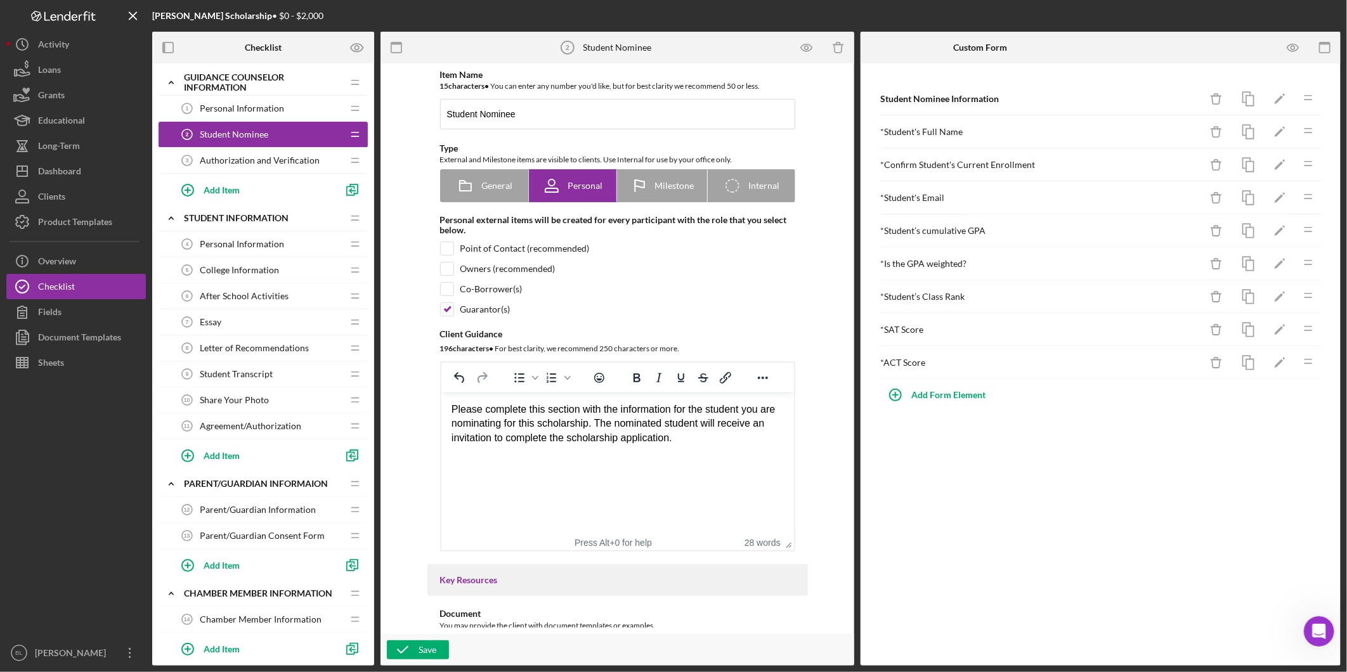
click at [714, 455] on html "Please complete this section with the information for the student you are nomin…" at bounding box center [617, 424] width 353 height 63
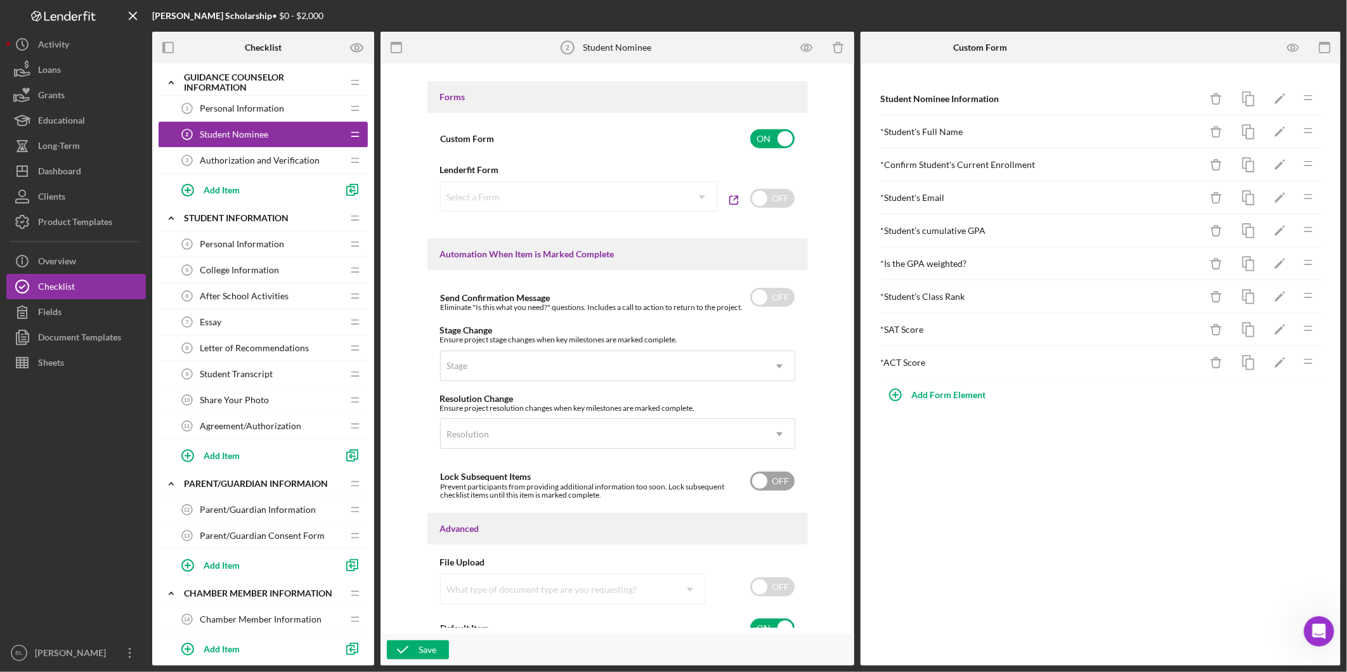
scroll to position [686, 0]
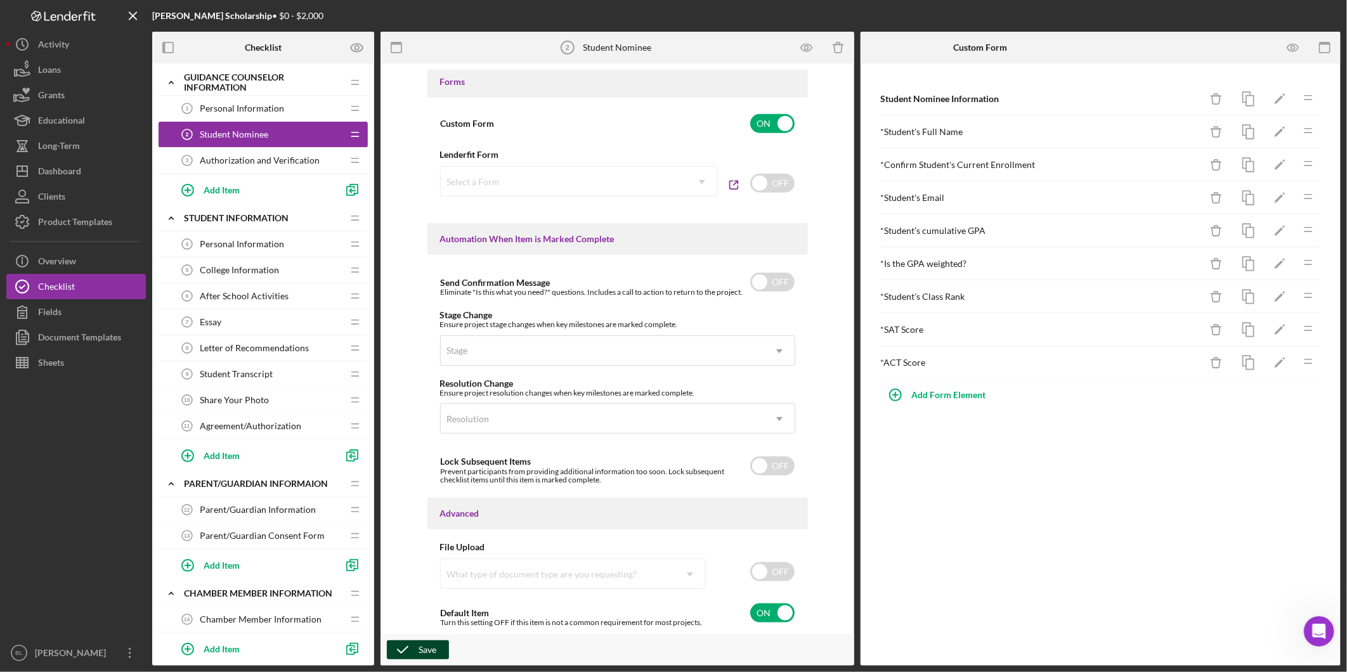
click at [411, 650] on icon "button" at bounding box center [403, 650] width 32 height 32
click at [239, 156] on span "Authorization and Verification" at bounding box center [260, 160] width 120 height 10
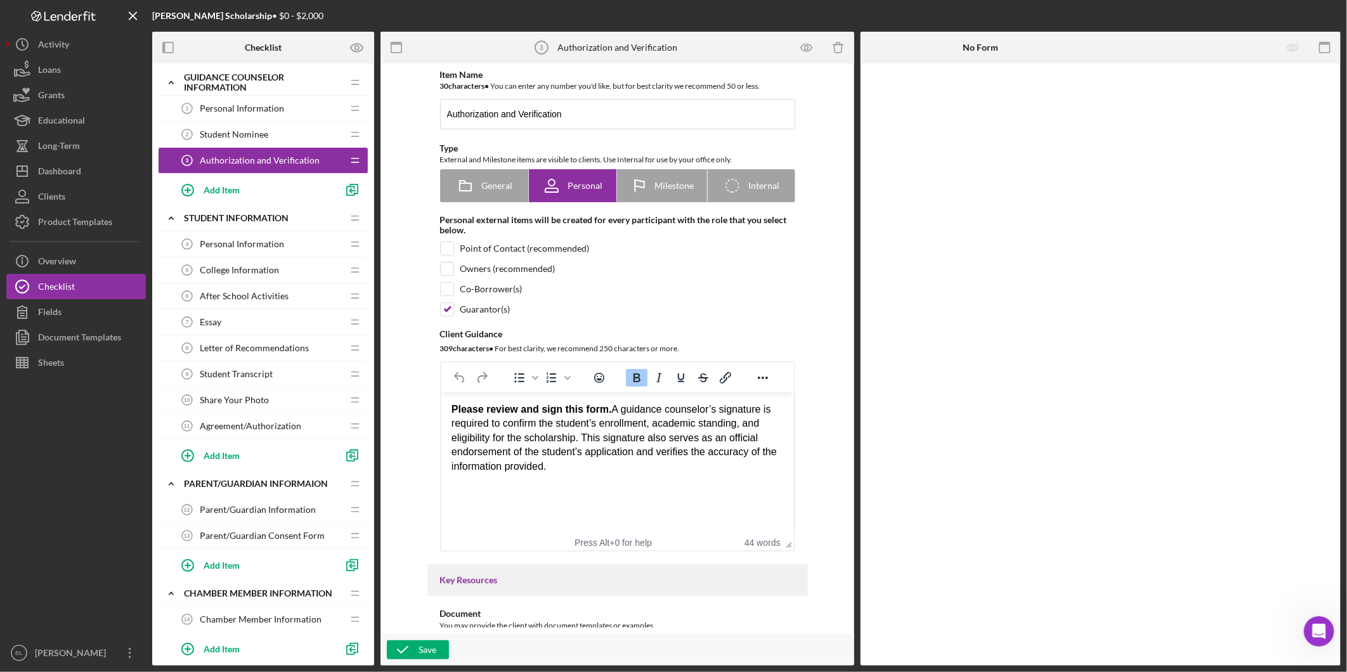
click at [204, 134] on span "Student Nominee" at bounding box center [234, 134] width 69 height 10
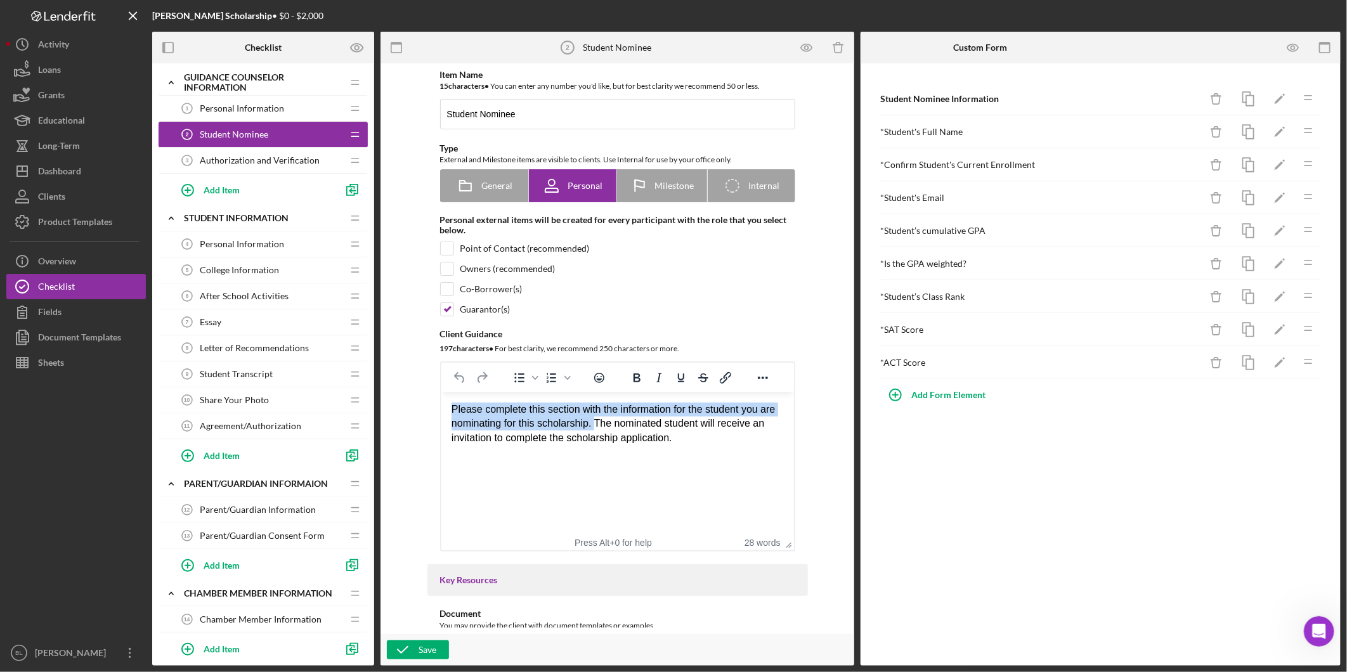
drag, startPoint x: 450, startPoint y: 408, endPoint x: 596, endPoint y: 420, distance: 145.8
click at [596, 420] on div "Please complete this section with the information for the student you are nomin…" at bounding box center [617, 424] width 332 height 43
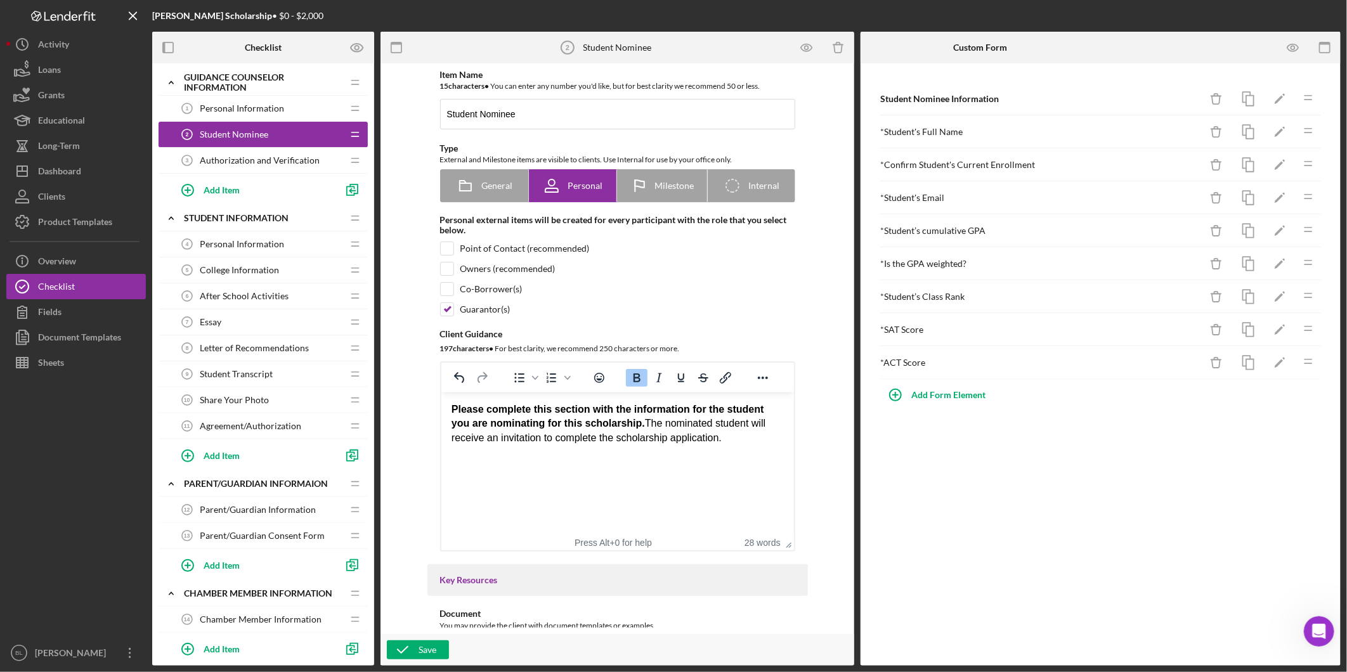
click at [759, 455] on html "Please complete this section with the information for the student you are nomin…" at bounding box center [617, 424] width 353 height 63
click at [409, 651] on icon "button" at bounding box center [403, 650] width 32 height 32
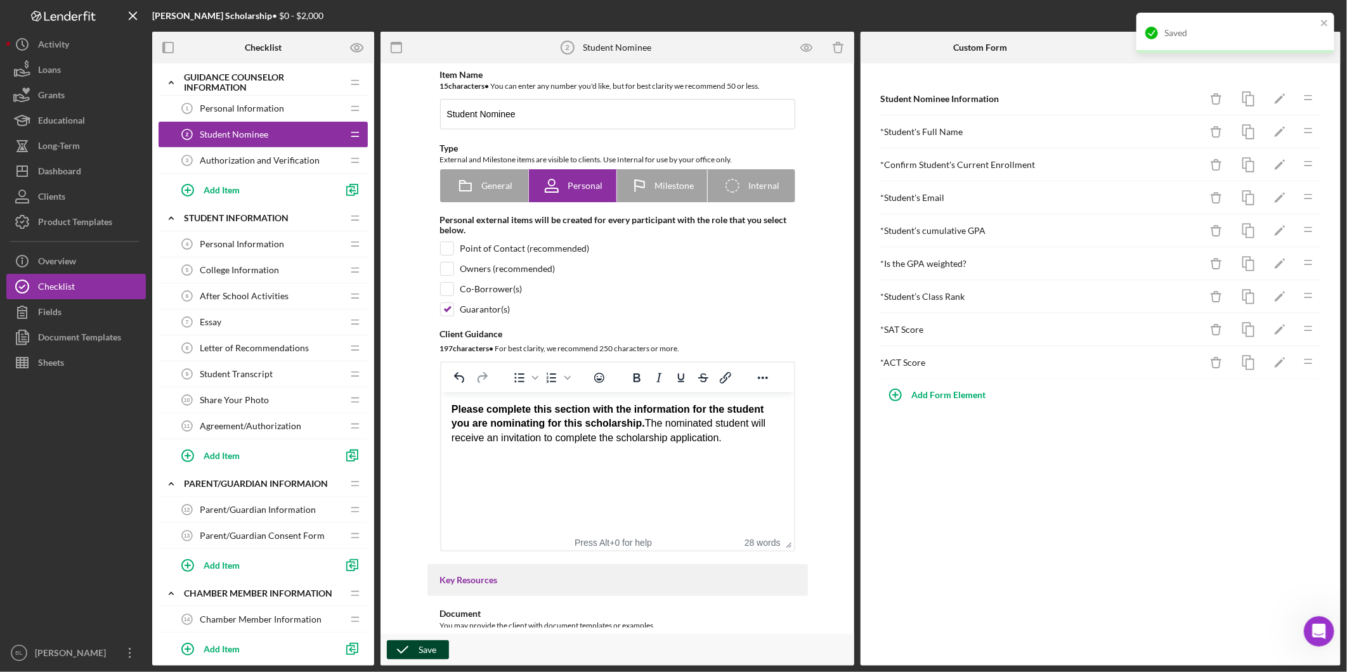
click at [212, 112] on span "Personal Information" at bounding box center [242, 108] width 84 height 10
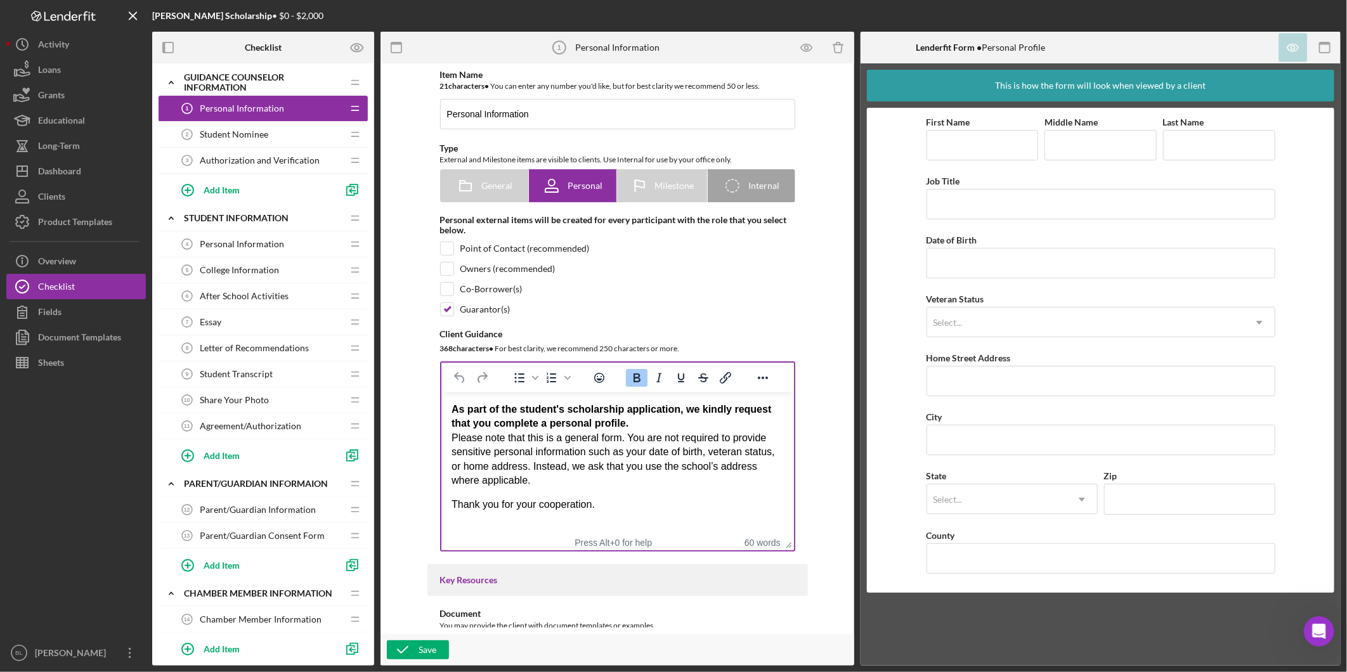
click at [453, 437] on p "As part of the student's scholarship application, we kindly request that you co…" at bounding box center [617, 445] width 332 height 85
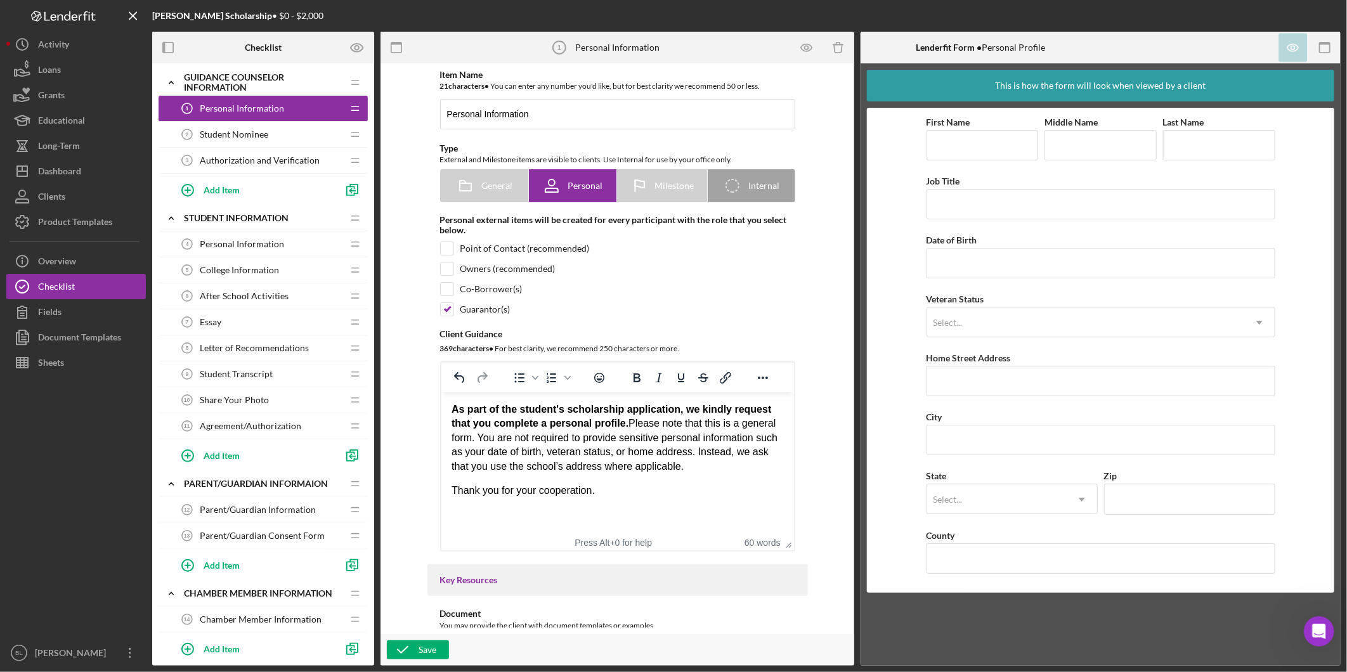
click at [766, 505] on html "As part of the student's scholarship application, we kindly request that you co…" at bounding box center [617, 450] width 353 height 115
drag, startPoint x: 629, startPoint y: 497, endPoint x: 441, endPoint y: 494, distance: 187.8
click at [441, 494] on html "As part of the student's scholarship application, we kindly request that you co…" at bounding box center [617, 450] width 353 height 115
click at [406, 650] on icon "button" at bounding box center [403, 650] width 32 height 32
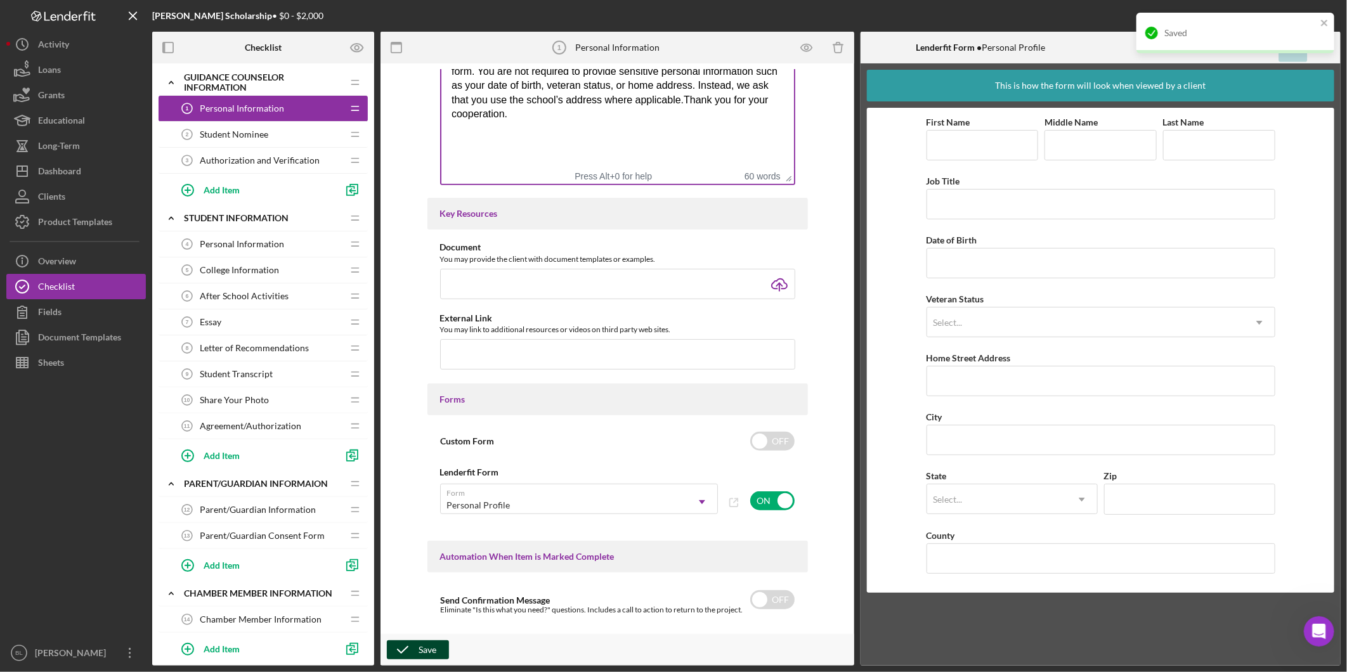
scroll to position [211, 0]
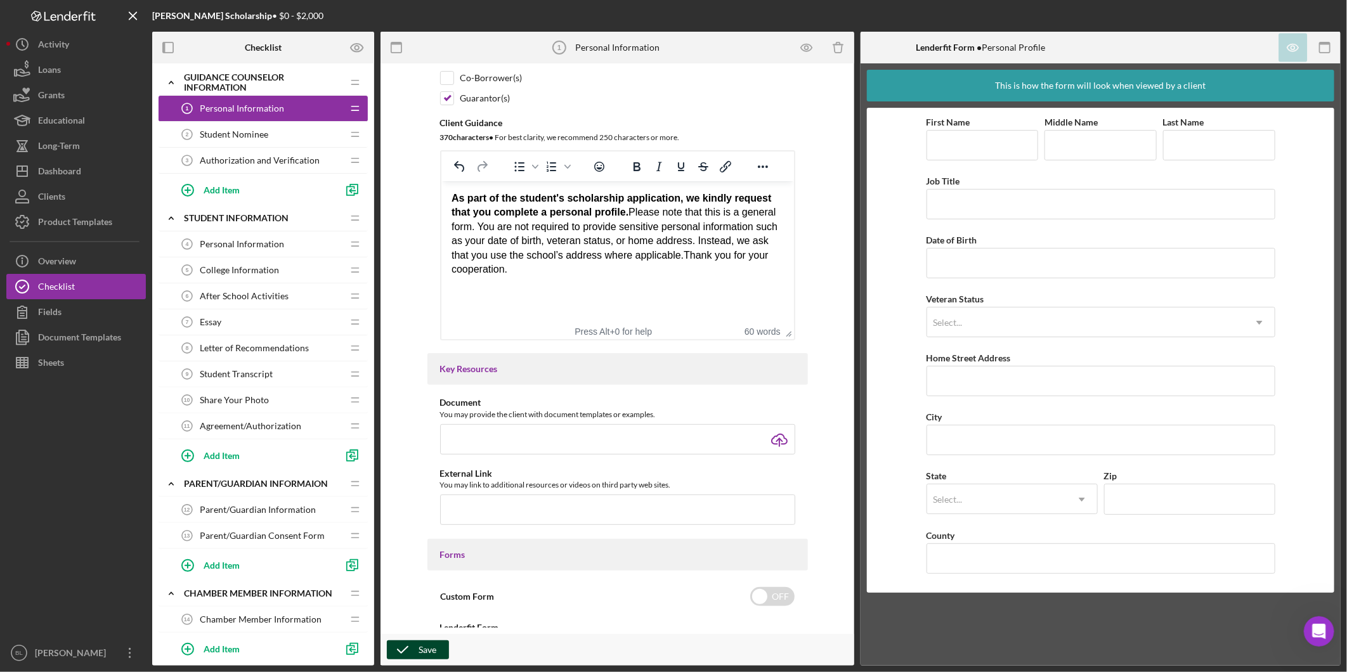
click at [242, 157] on span "Authorization and Verification" at bounding box center [260, 160] width 120 height 10
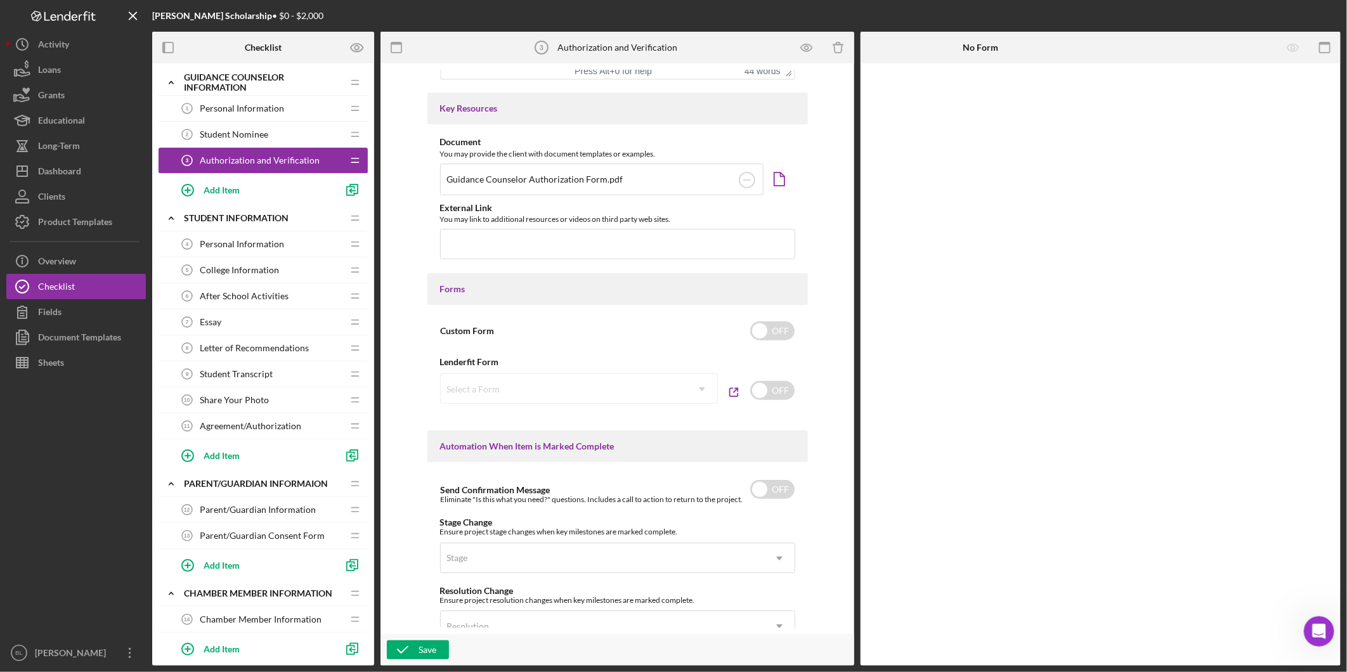
scroll to position [618, 0]
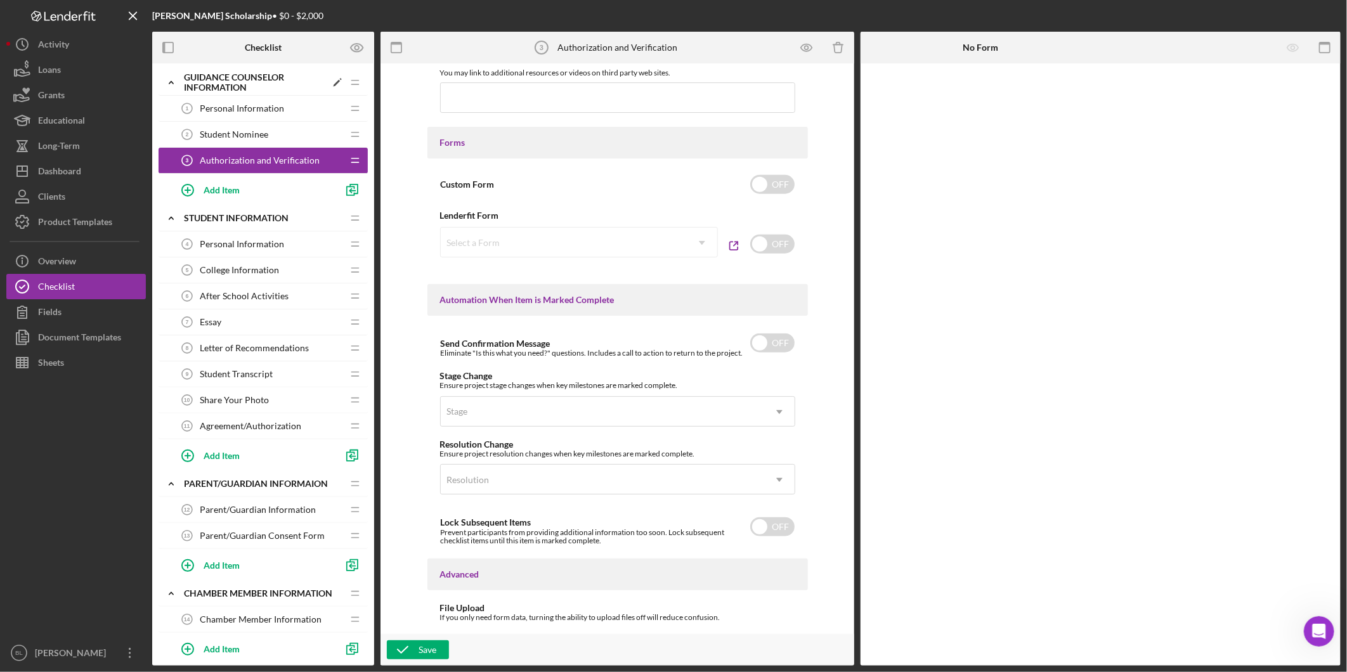
click at [168, 77] on icon "Icon/Expander" at bounding box center [171, 82] width 25 height 25
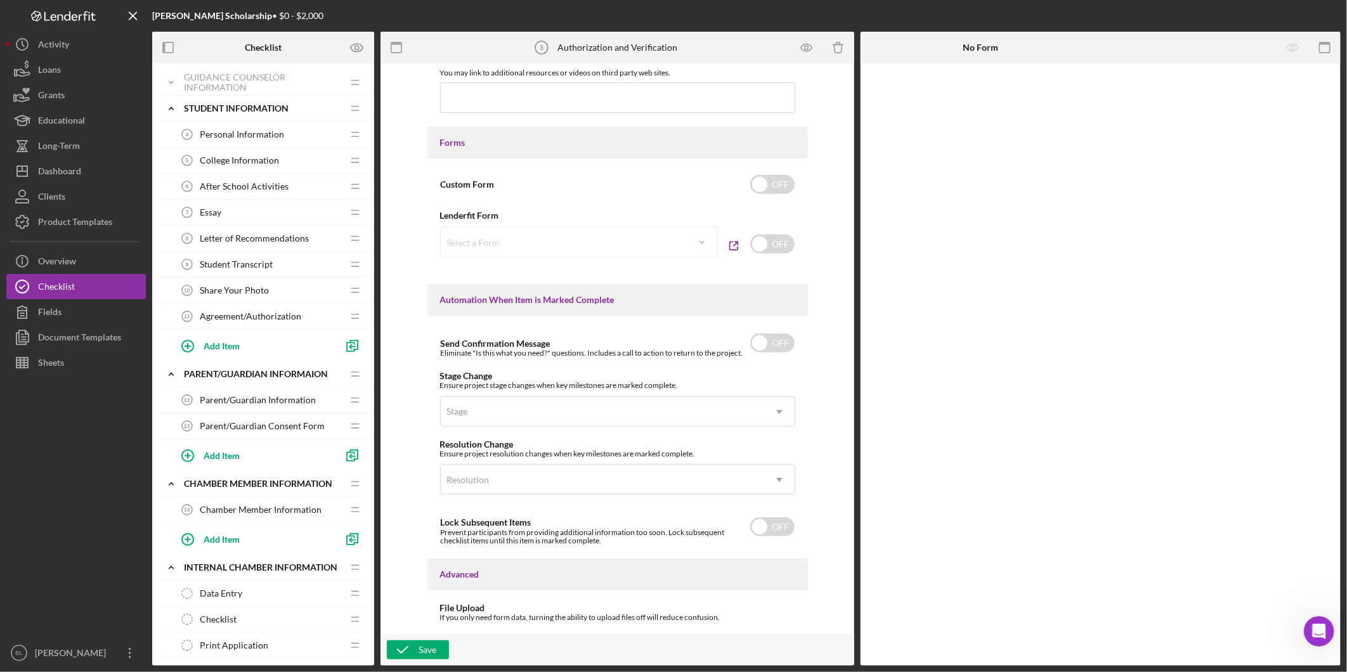
click at [214, 140] on div "Personal Information 4 Personal Information" at bounding box center [258, 134] width 168 height 25
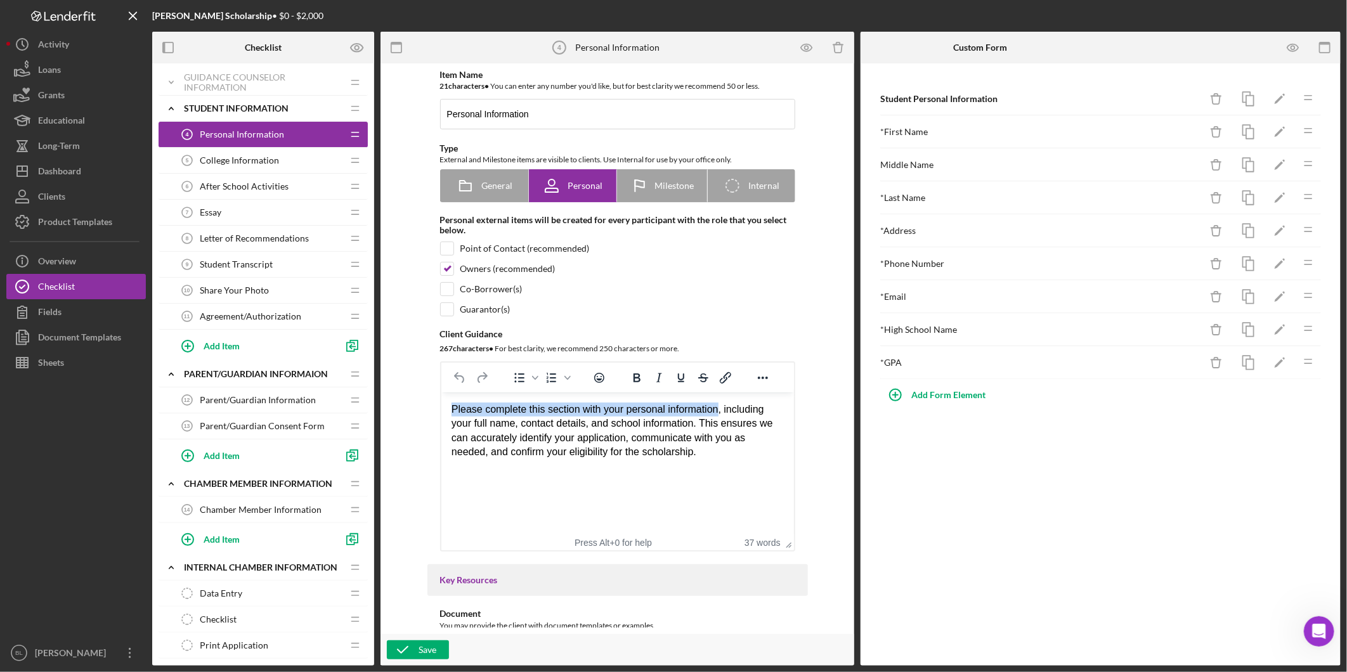
drag, startPoint x: 452, startPoint y: 409, endPoint x: 717, endPoint y: 407, distance: 265.2
click at [717, 407] on div "Please complete this section with your personal information, including your ful…" at bounding box center [617, 431] width 332 height 57
click at [702, 470] on html "Please complete this section with your personal information , including your fu…" at bounding box center [617, 431] width 353 height 77
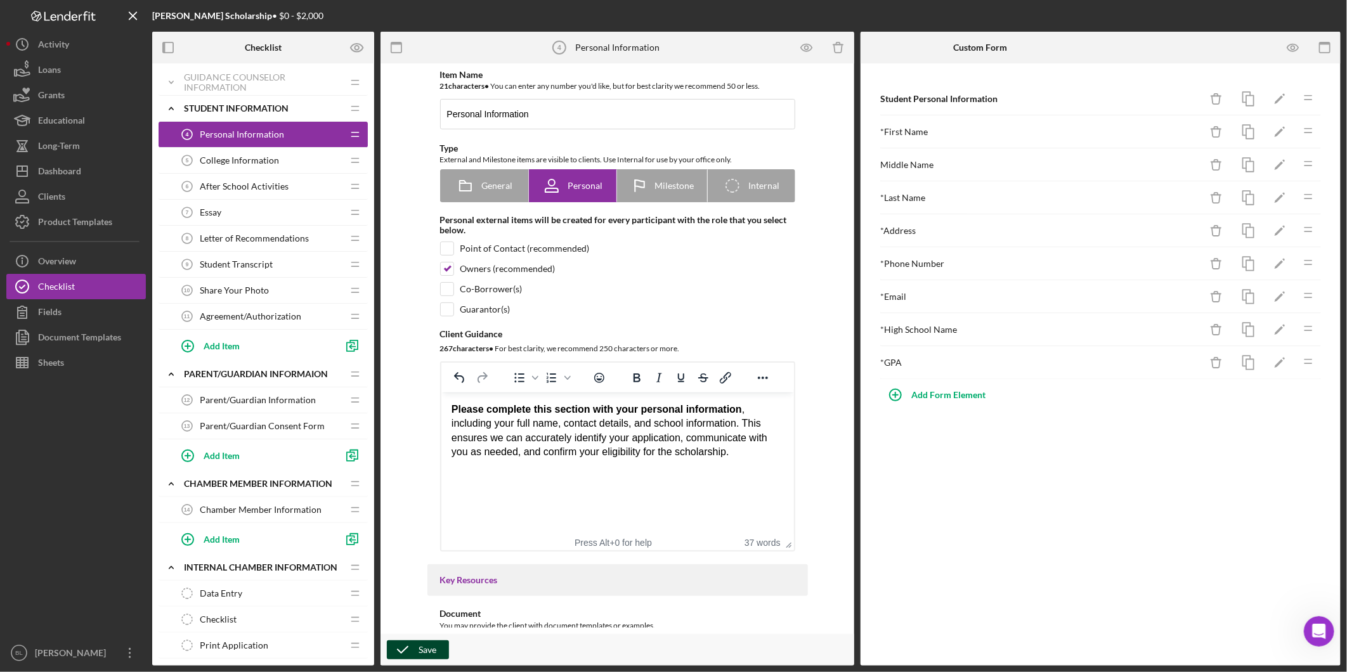
click at [409, 651] on icon "button" at bounding box center [403, 650] width 32 height 32
click at [1164, 495] on div "Student Personal Information Icon/Delete Icon/Edit Icon/Drag * First Name Icon/…" at bounding box center [1101, 364] width 480 height 603
drag, startPoint x: 1066, startPoint y: 539, endPoint x: 1009, endPoint y: 1, distance: 541.6
click at [1066, 532] on div "Student Personal Information Icon/Delete Icon/Edit Icon/Drag * First Name Icon/…" at bounding box center [1101, 364] width 480 height 603
click at [1290, 56] on icon "button" at bounding box center [1293, 48] width 29 height 29
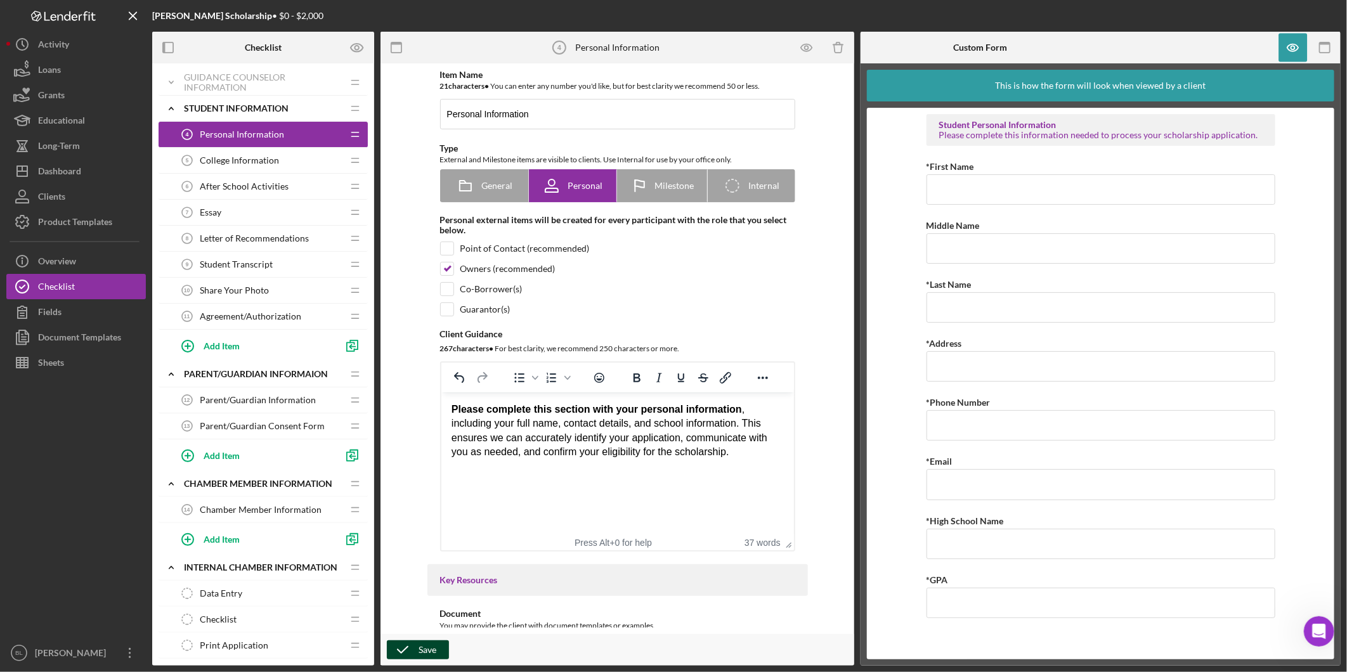
click at [1293, 410] on form "Student Personal Information Please complete this information needed to process…" at bounding box center [1101, 384] width 468 height 552
click at [1292, 49] on icon "button" at bounding box center [1293, 48] width 4 height 4
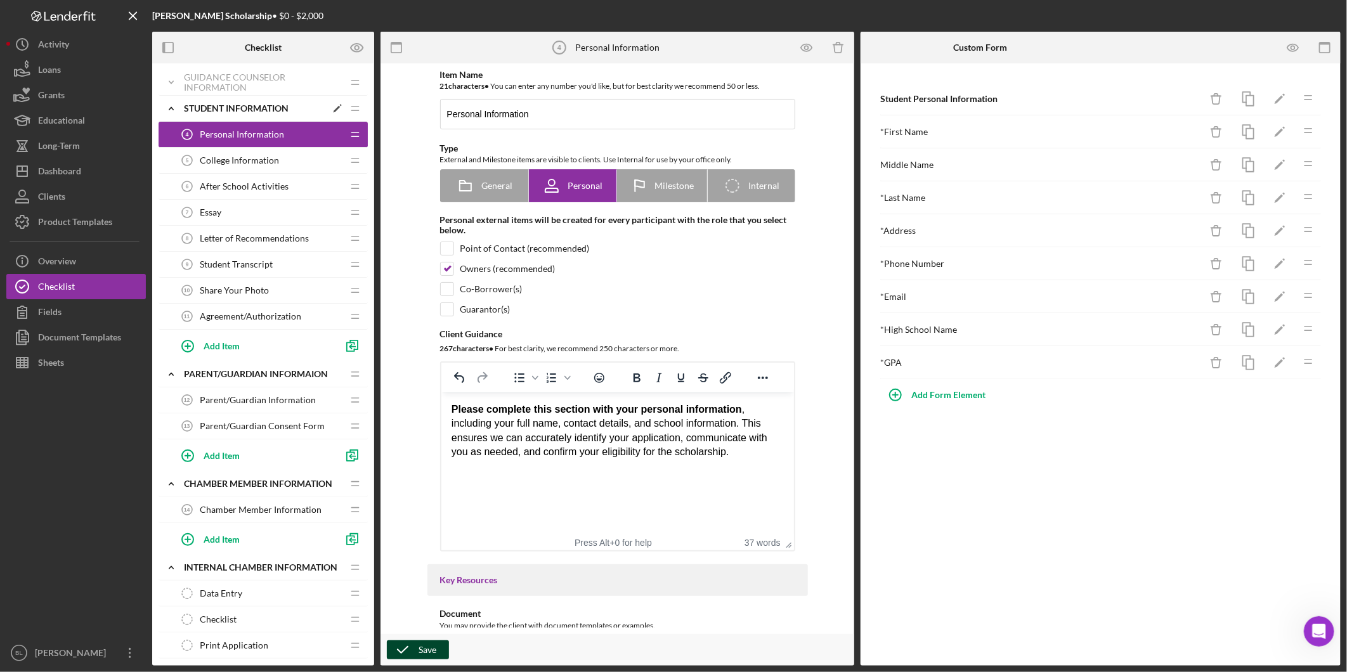
click at [201, 110] on div "Student Information" at bounding box center [255, 108] width 142 height 10
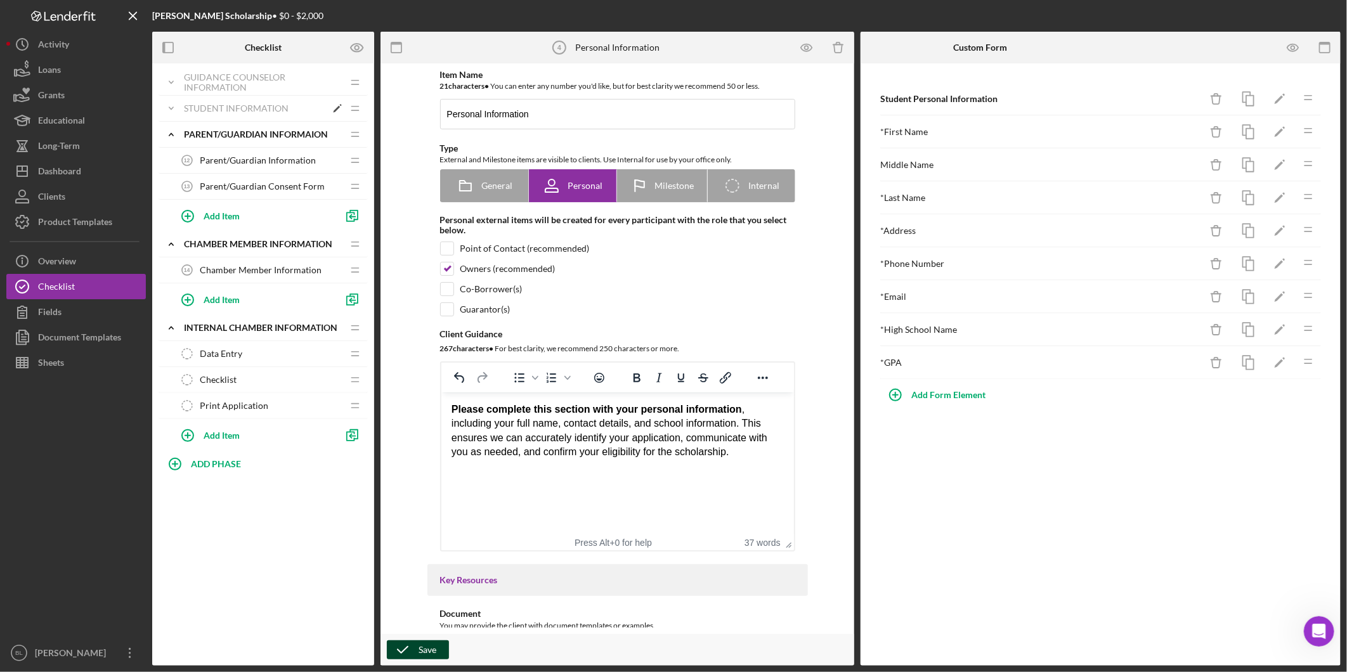
click at [205, 104] on div "Student Information" at bounding box center [255, 108] width 142 height 10
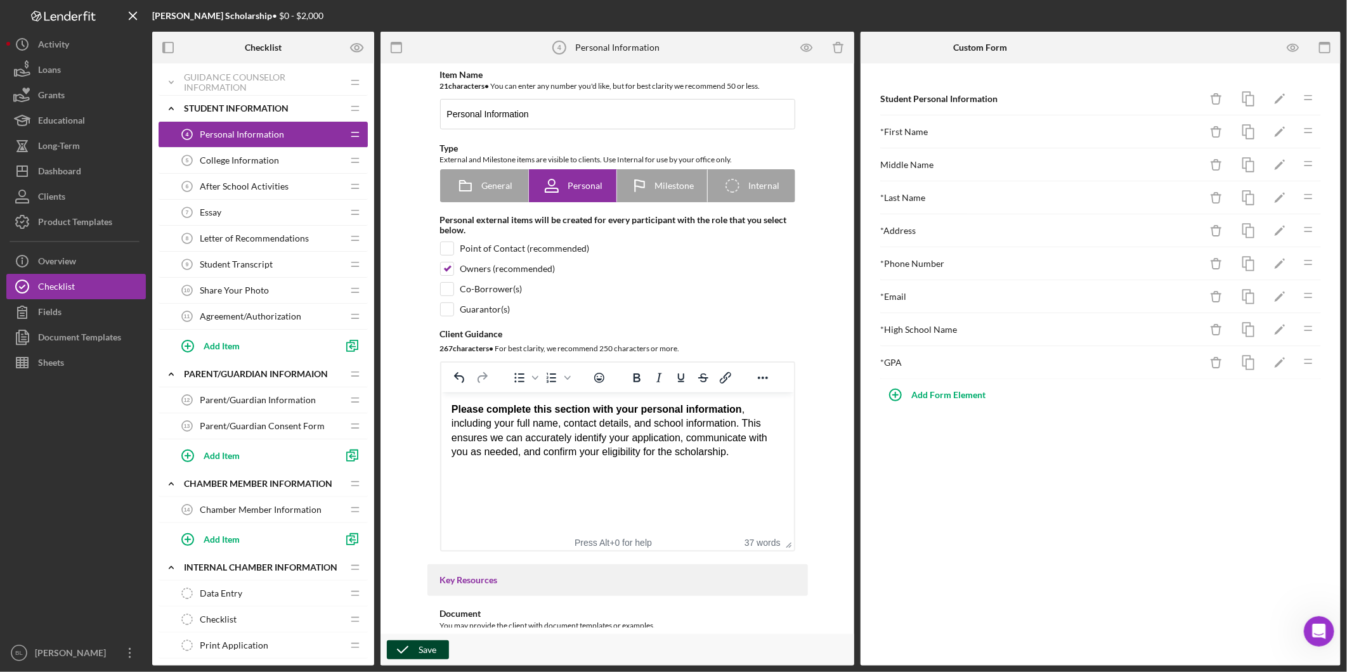
click at [233, 160] on span "College Information" at bounding box center [239, 160] width 79 height 10
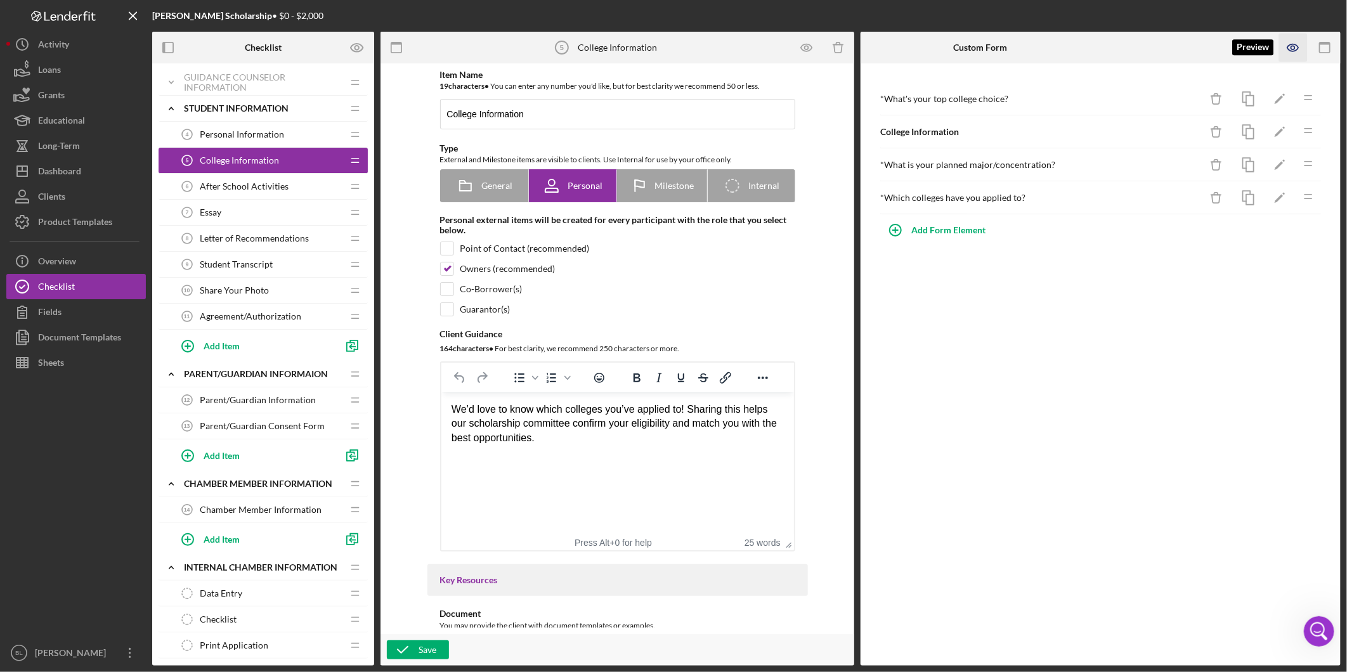
click at [1291, 52] on icon "button" at bounding box center [1293, 48] width 29 height 29
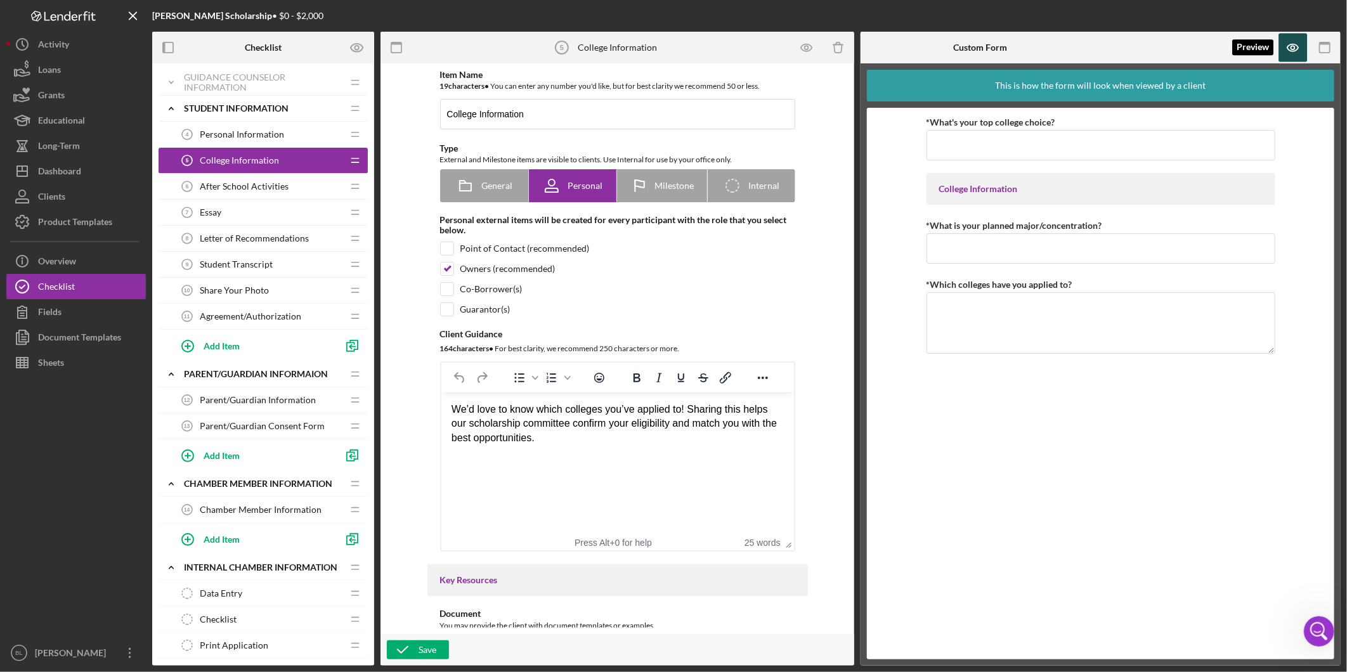
click at [1288, 53] on icon "button" at bounding box center [1293, 48] width 29 height 29
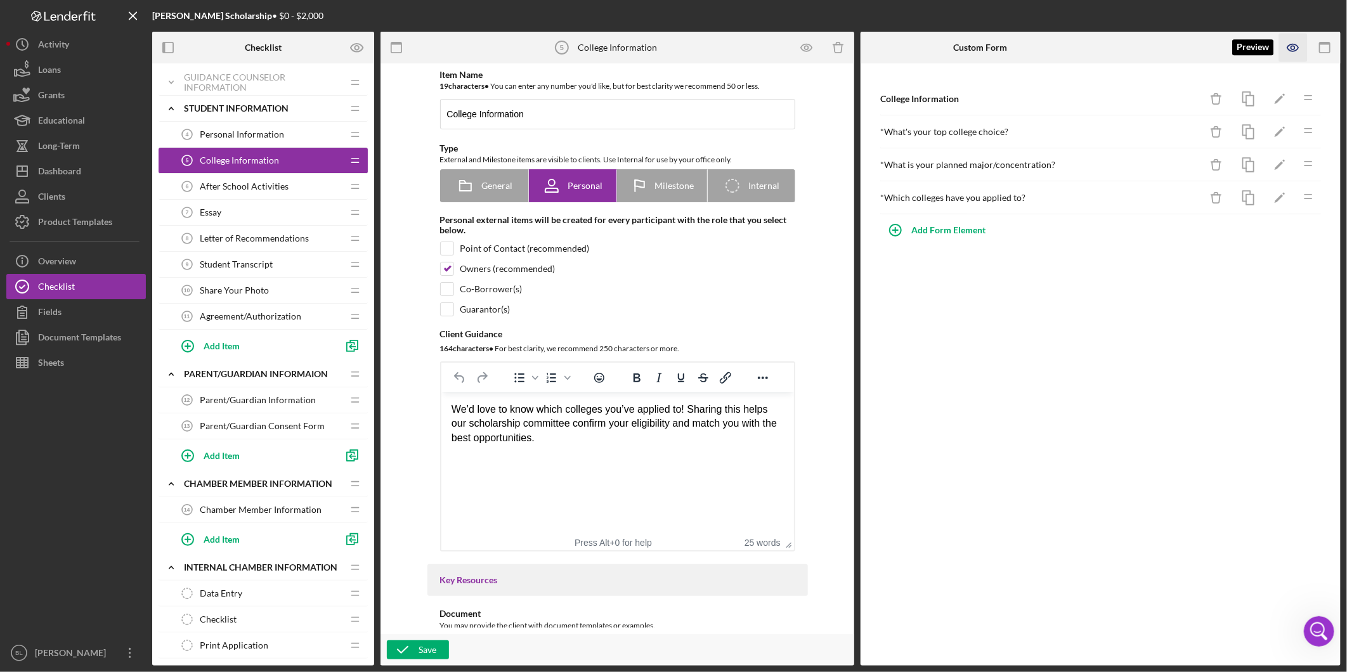
click at [1291, 51] on icon "button" at bounding box center [1293, 47] width 11 height 7
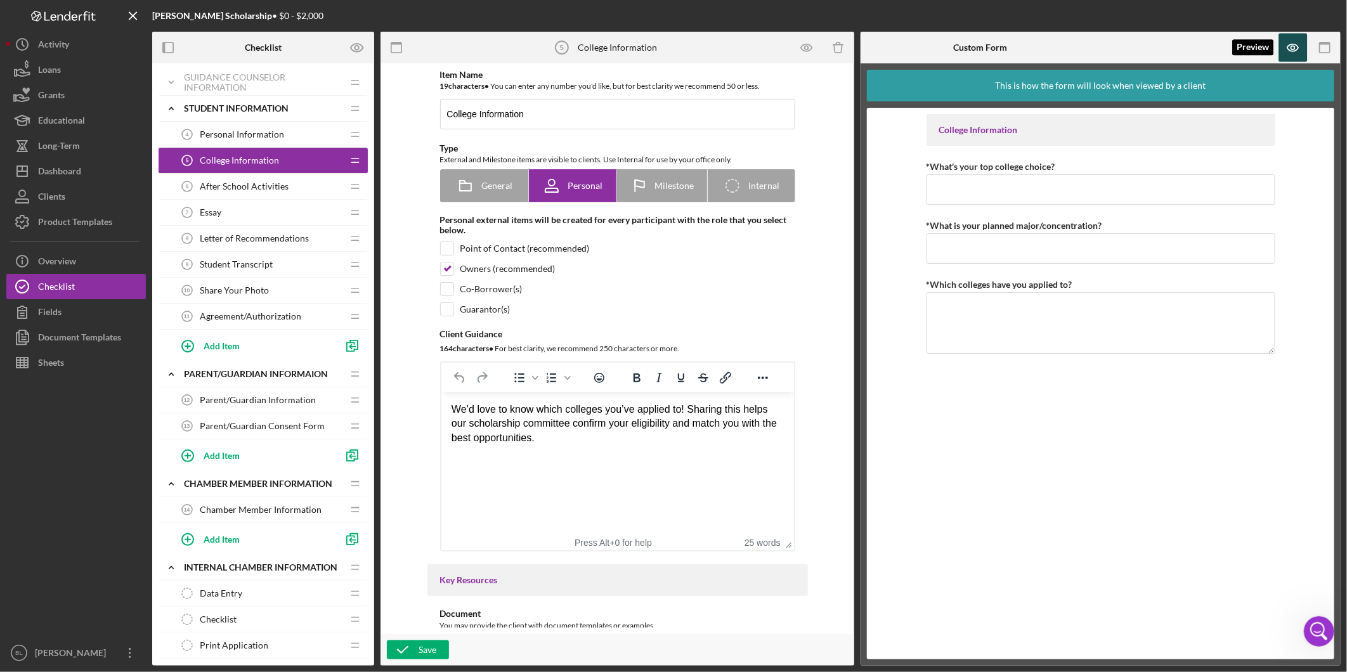
click at [1297, 43] on icon "button" at bounding box center [1293, 48] width 29 height 29
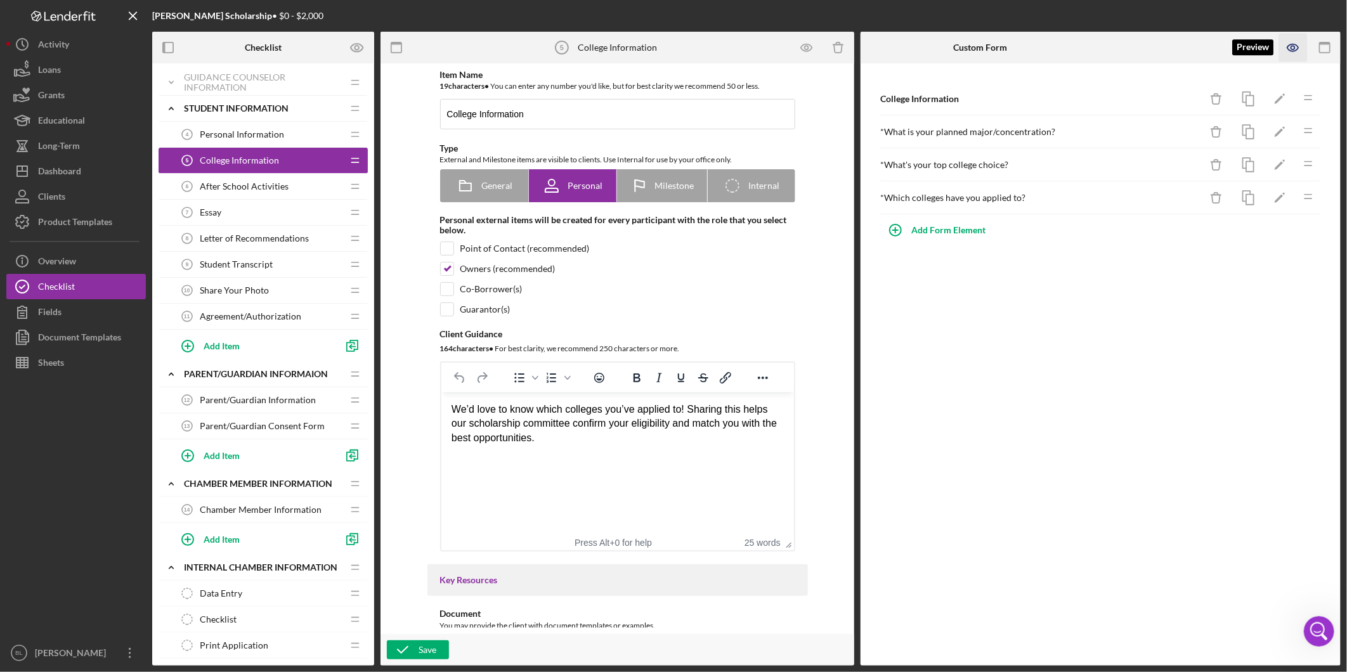
click at [1288, 53] on icon "button" at bounding box center [1293, 48] width 29 height 29
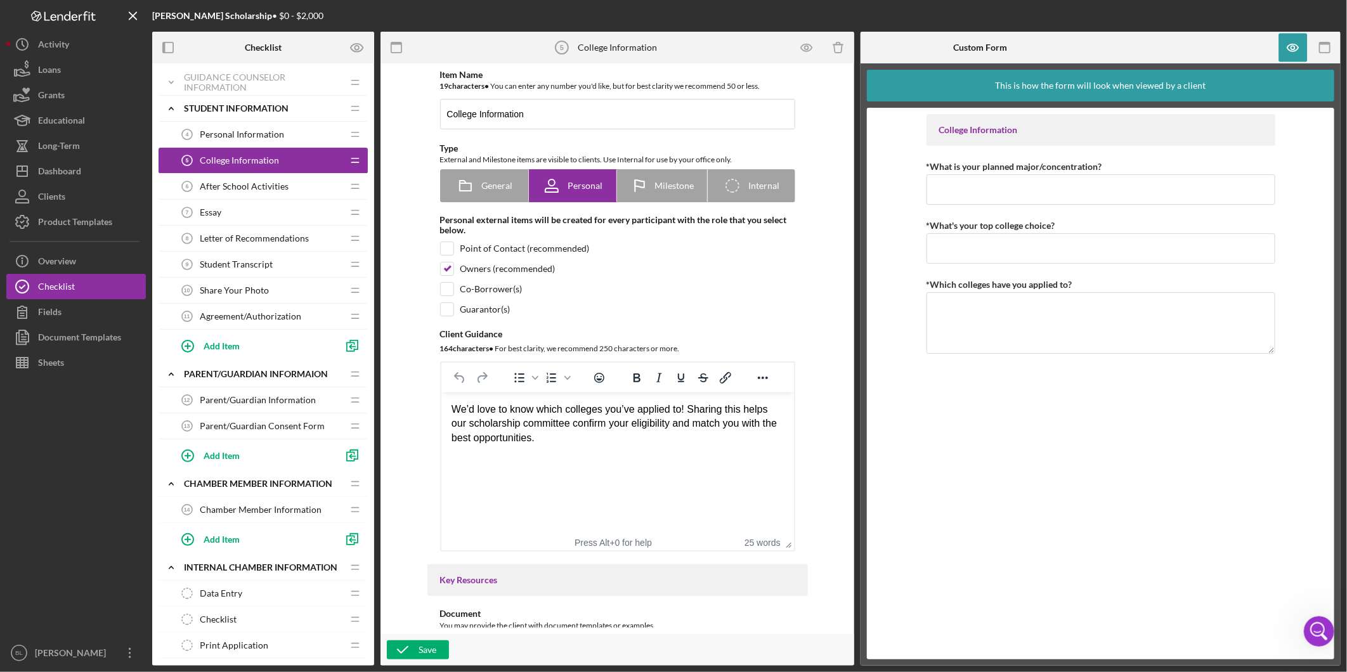
click at [1260, 442] on div "College Information *What is your planned major/concentration? *What's your top…" at bounding box center [1101, 383] width 349 height 539
drag, startPoint x: 1068, startPoint y: 274, endPoint x: 965, endPoint y: 468, distance: 219.3
